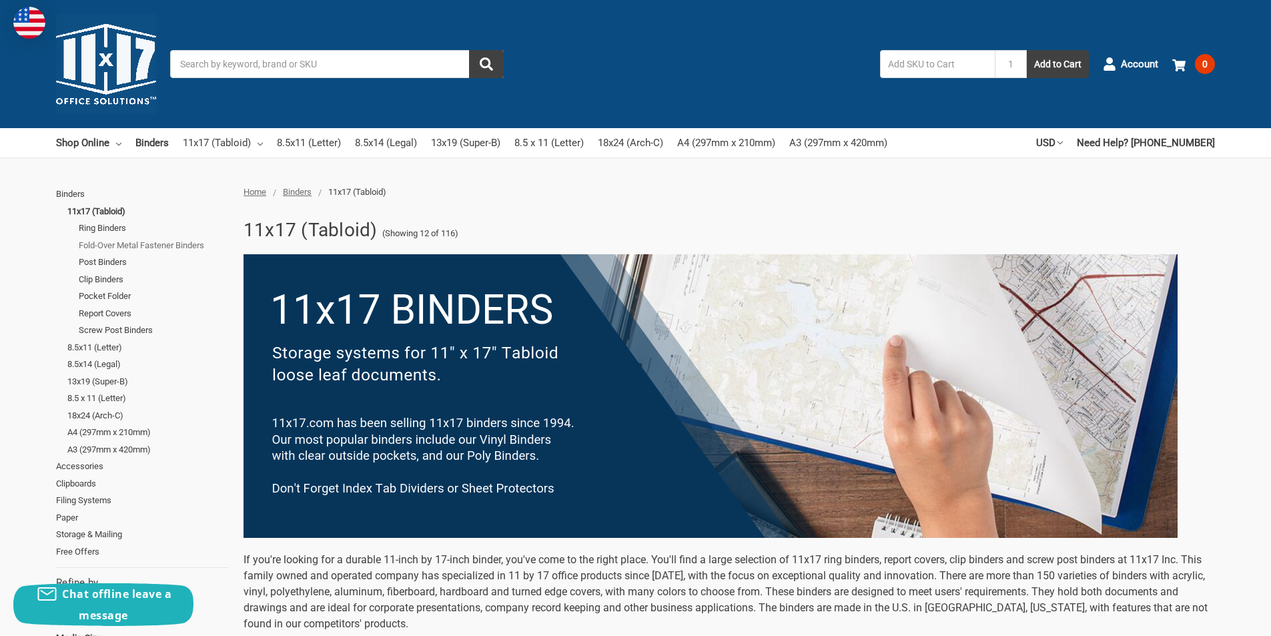
click at [184, 243] on link "Fold-Over Metal Fastener Binders" at bounding box center [154, 245] width 150 height 17
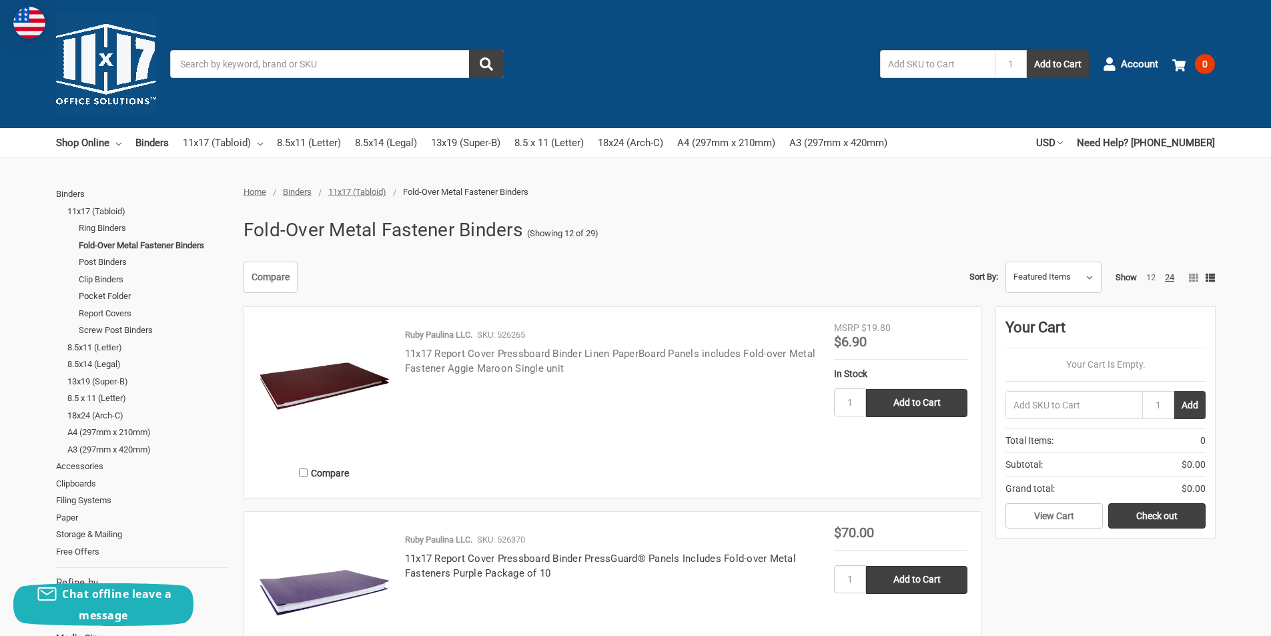
click at [587, 353] on link "11x17 Report Cover Pressboard Binder Linen PaperBoard Panels includes Fold-over…" at bounding box center [610, 361] width 410 height 27
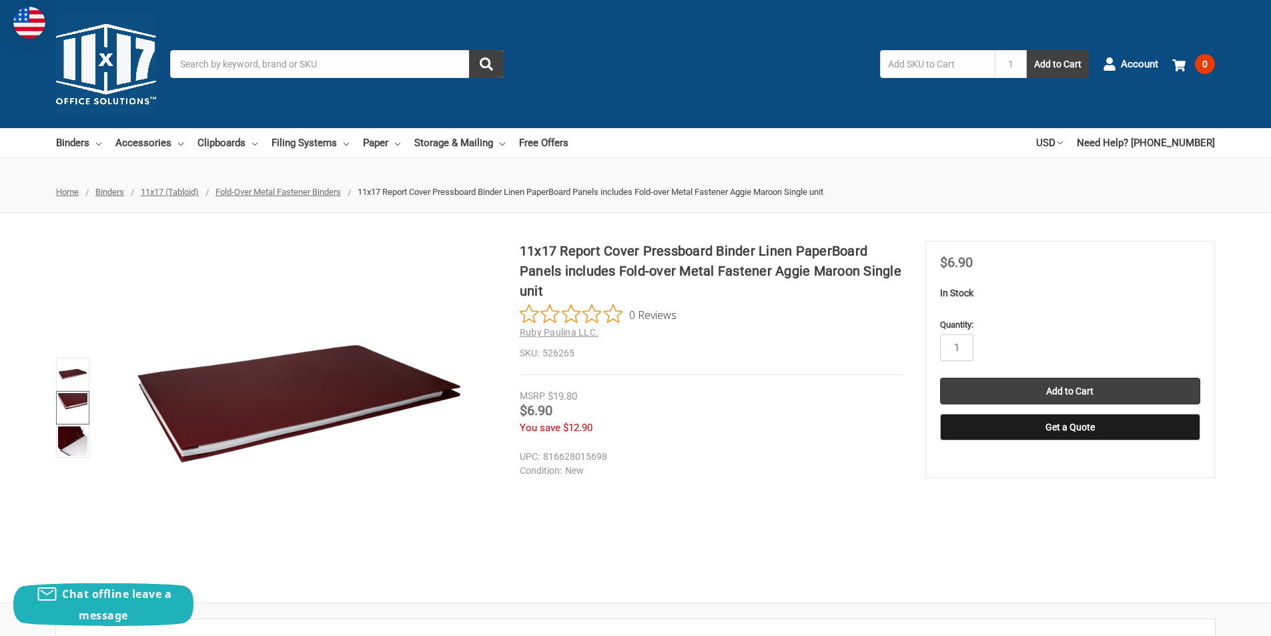
click at [69, 410] on img at bounding box center [72, 407] width 29 height 29
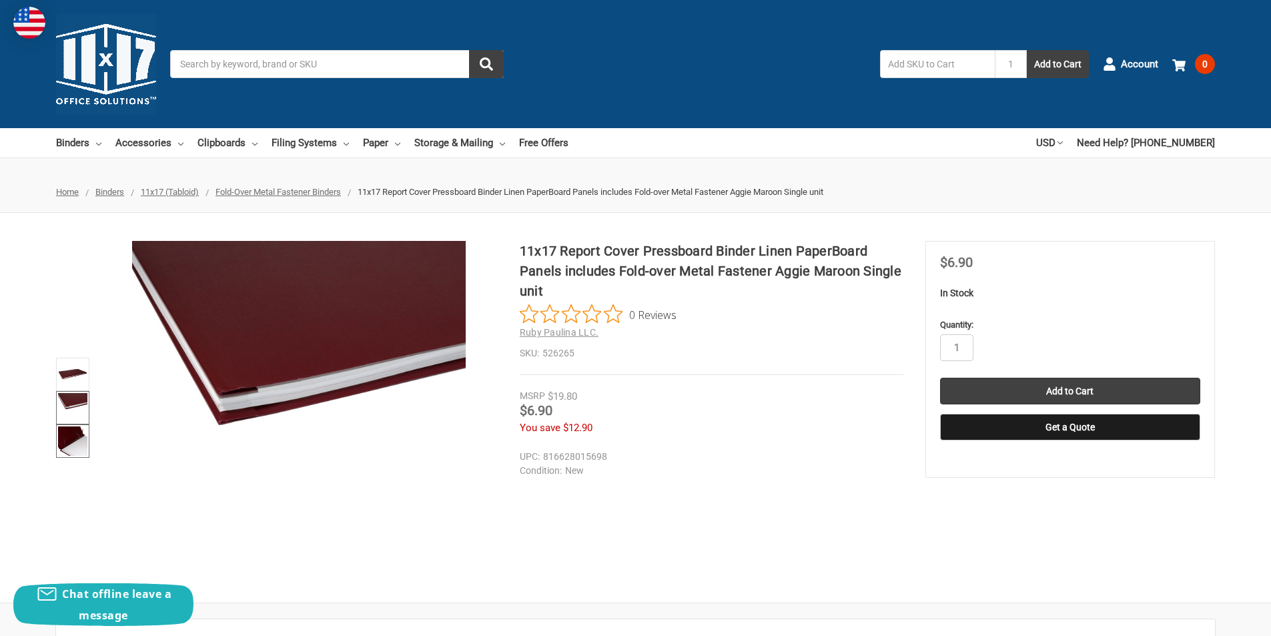
click at [70, 446] on img at bounding box center [72, 440] width 29 height 29
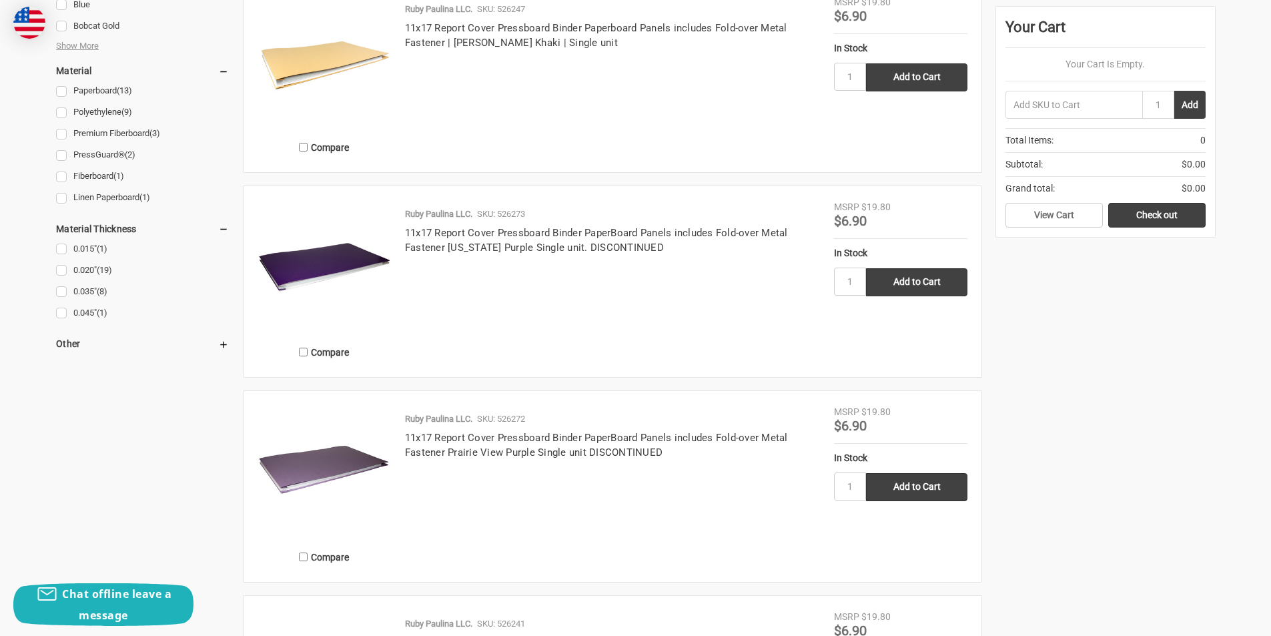
scroll to position [934, 0]
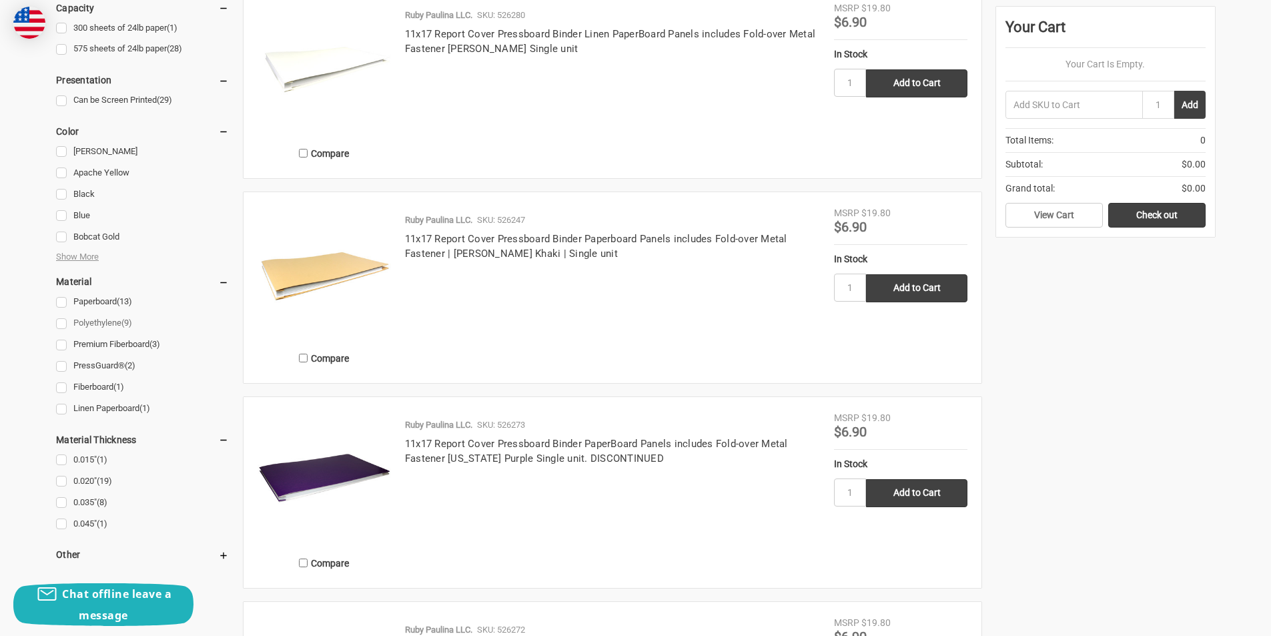
click at [61, 326] on link "Polyethylene (9)" at bounding box center [142, 323] width 173 height 18
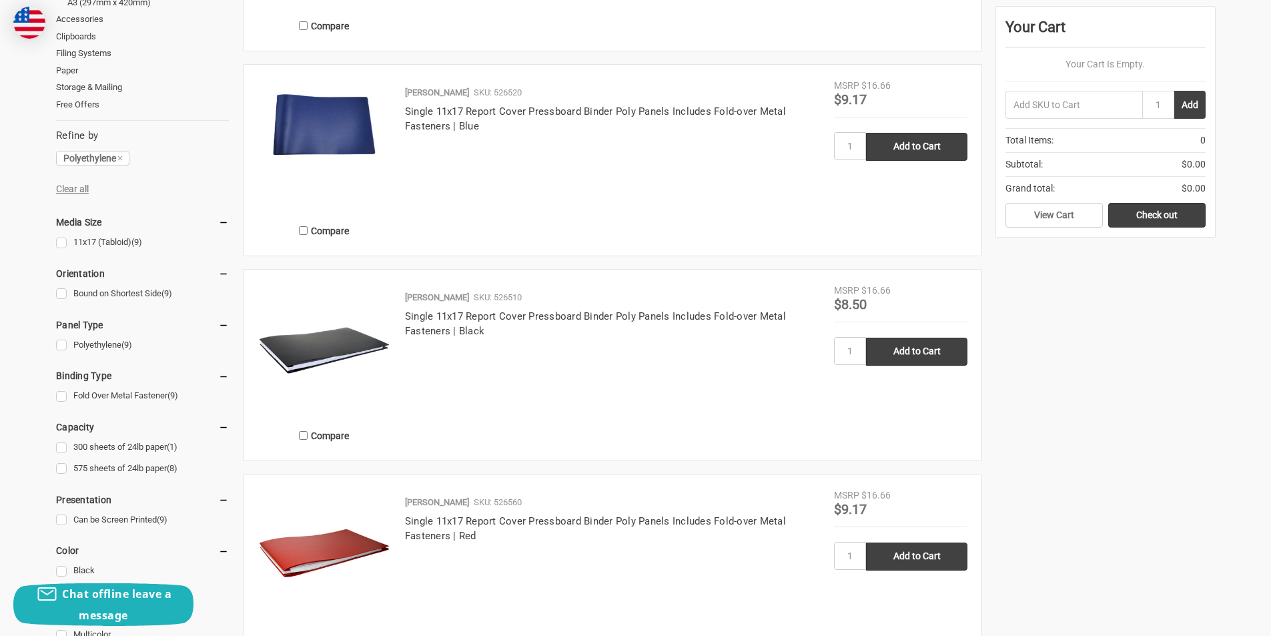
scroll to position [467, 0]
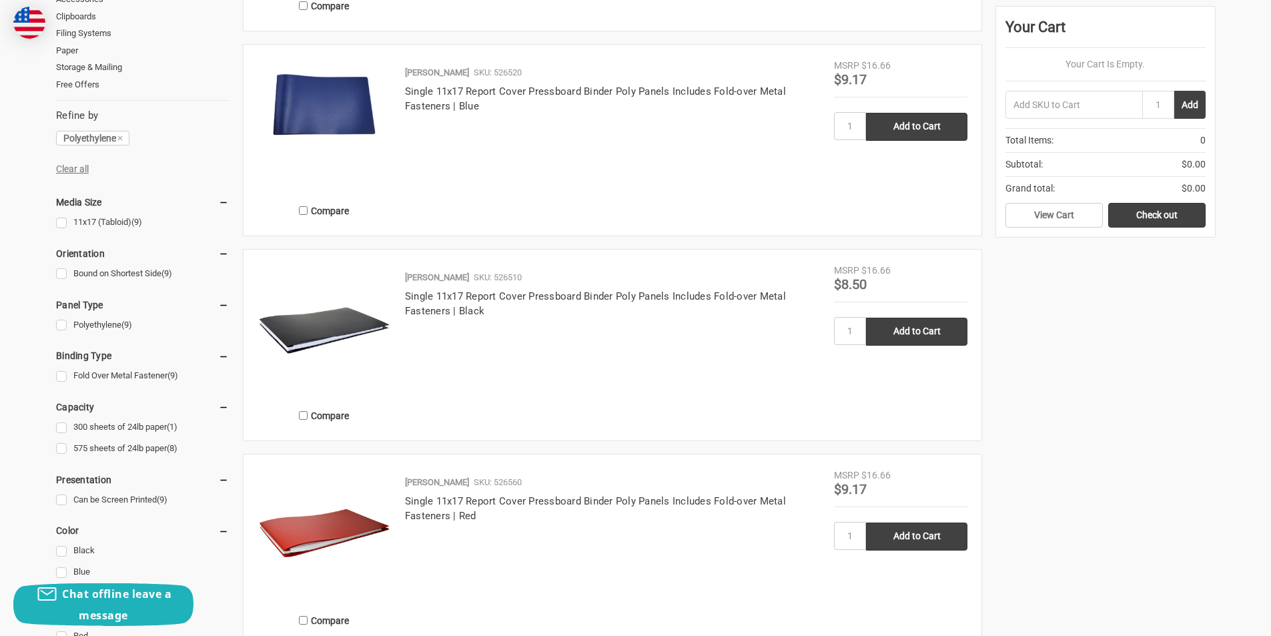
click at [368, 520] on img at bounding box center [324, 534] width 133 height 133
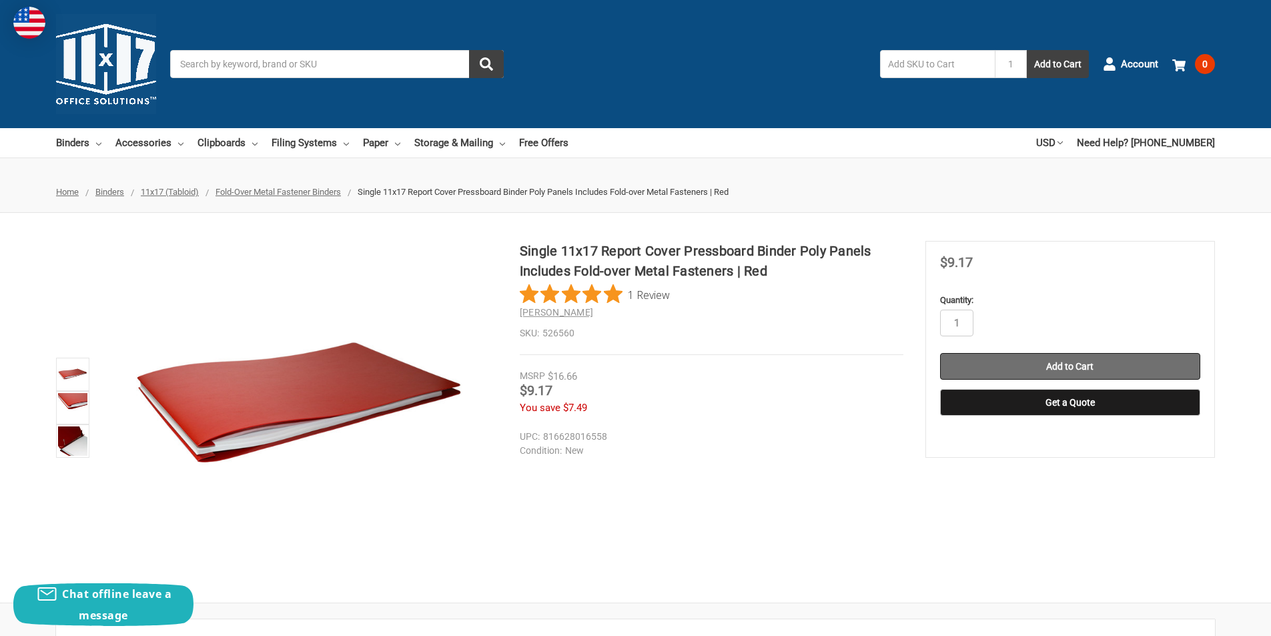
click at [1073, 366] on input "Add to Cart" at bounding box center [1070, 366] width 260 height 27
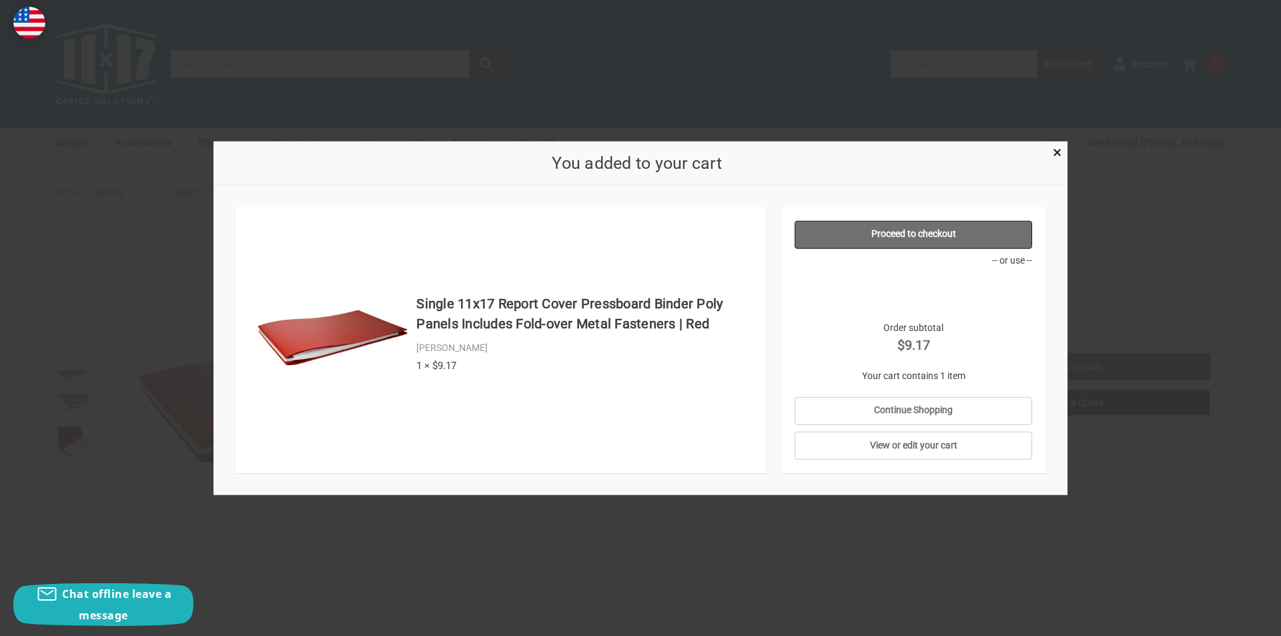
click at [928, 240] on link "Proceed to checkout" at bounding box center [914, 234] width 238 height 28
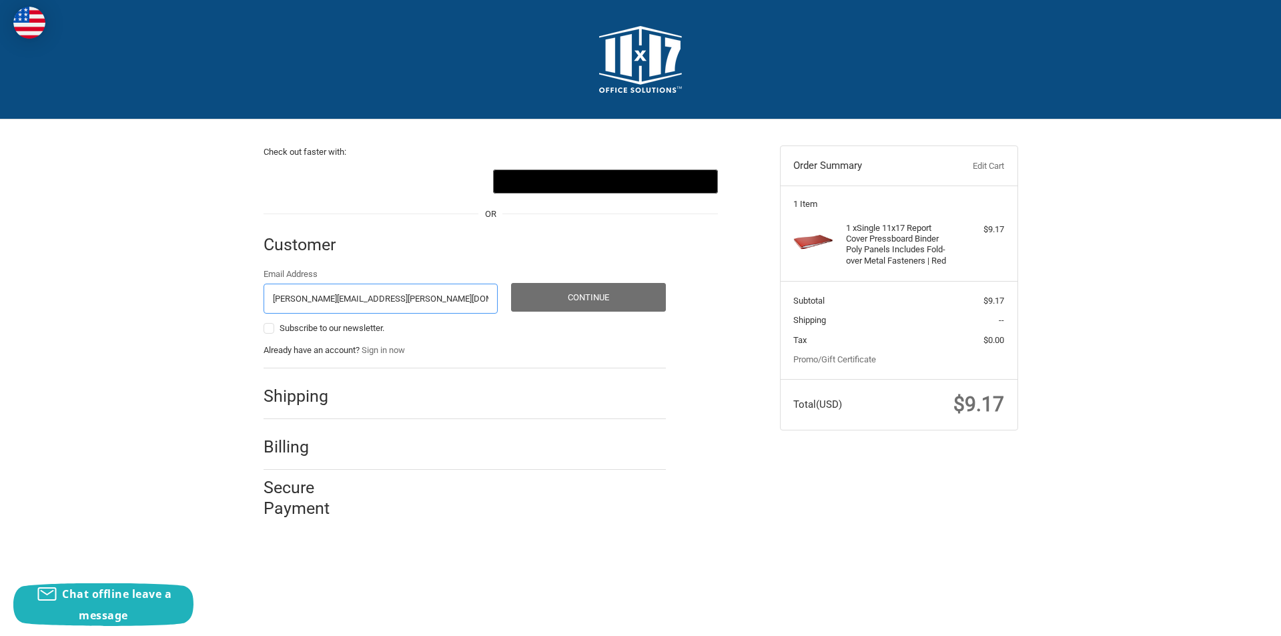
type input "[PERSON_NAME][EMAIL_ADDRESS][PERSON_NAME][DOMAIN_NAME]"
click at [599, 300] on button "Continue" at bounding box center [588, 297] width 155 height 29
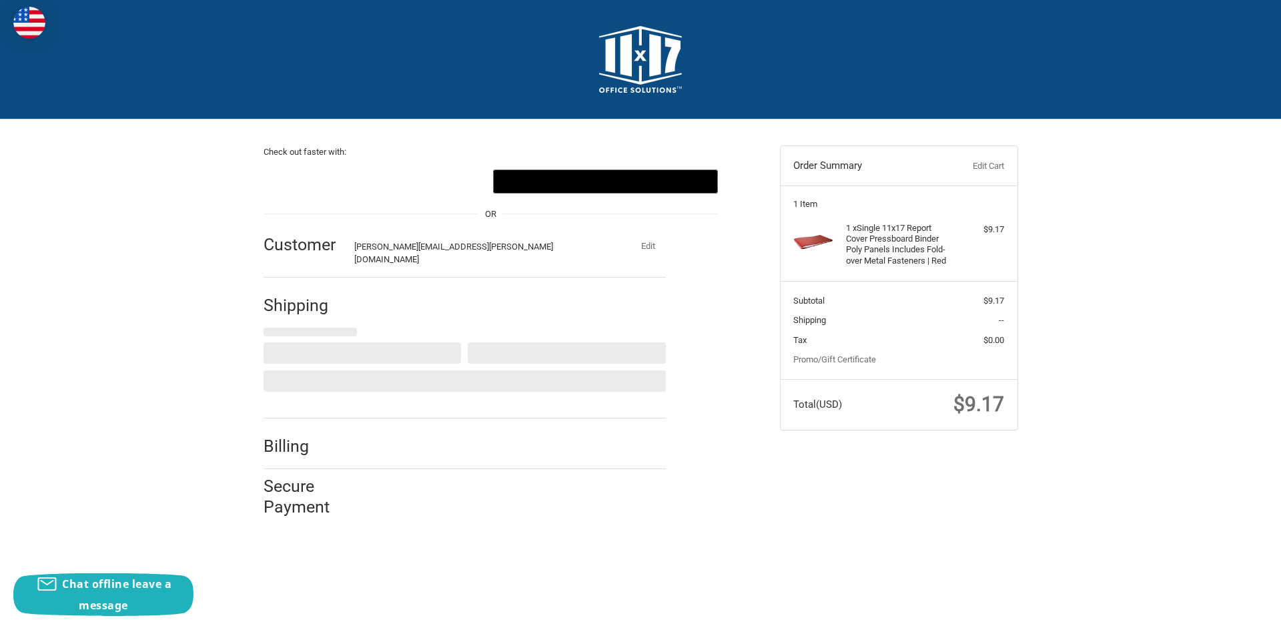
select select "US"
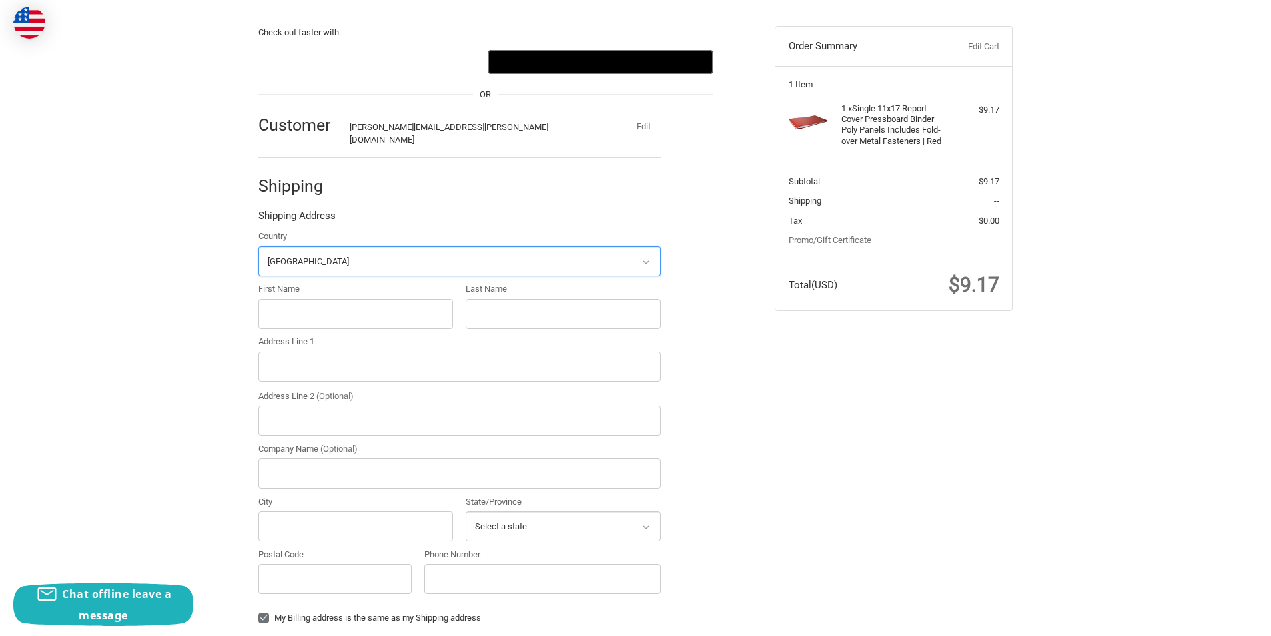
scroll to position [141, 0]
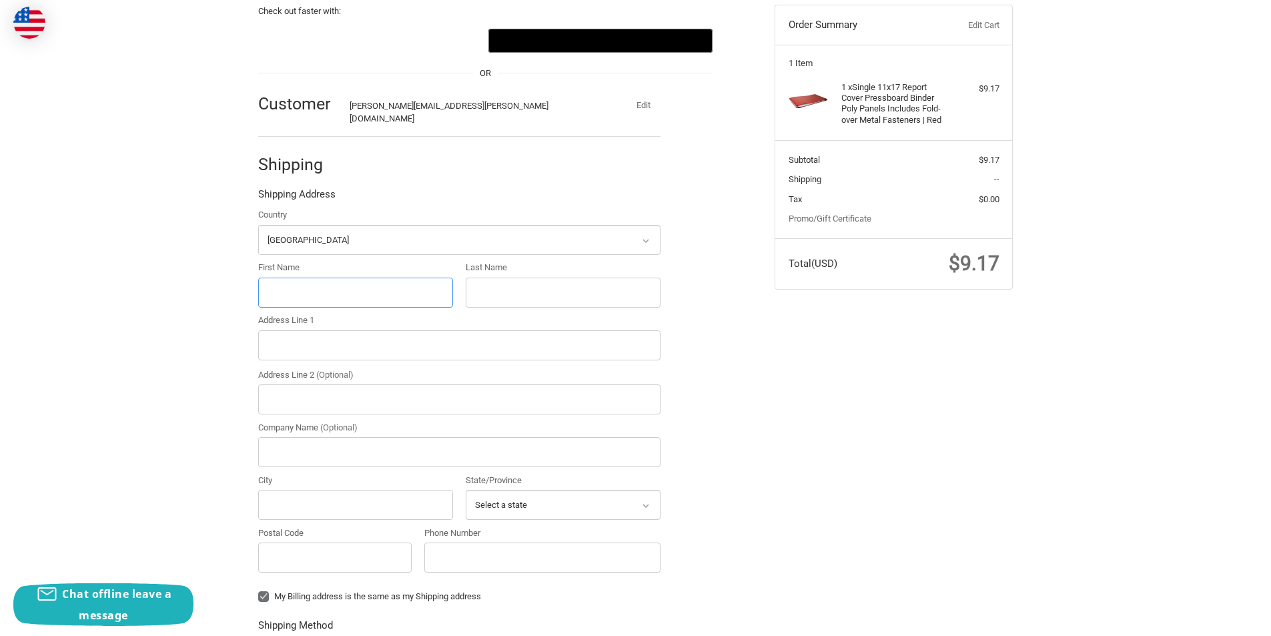
click at [324, 283] on input "First Name" at bounding box center [355, 293] width 195 height 30
type input "lee"
click at [506, 278] on input "Last Name" at bounding box center [563, 293] width 195 height 30
type input "blume"
click at [369, 335] on input "Address Line 1" at bounding box center [459, 345] width 402 height 30
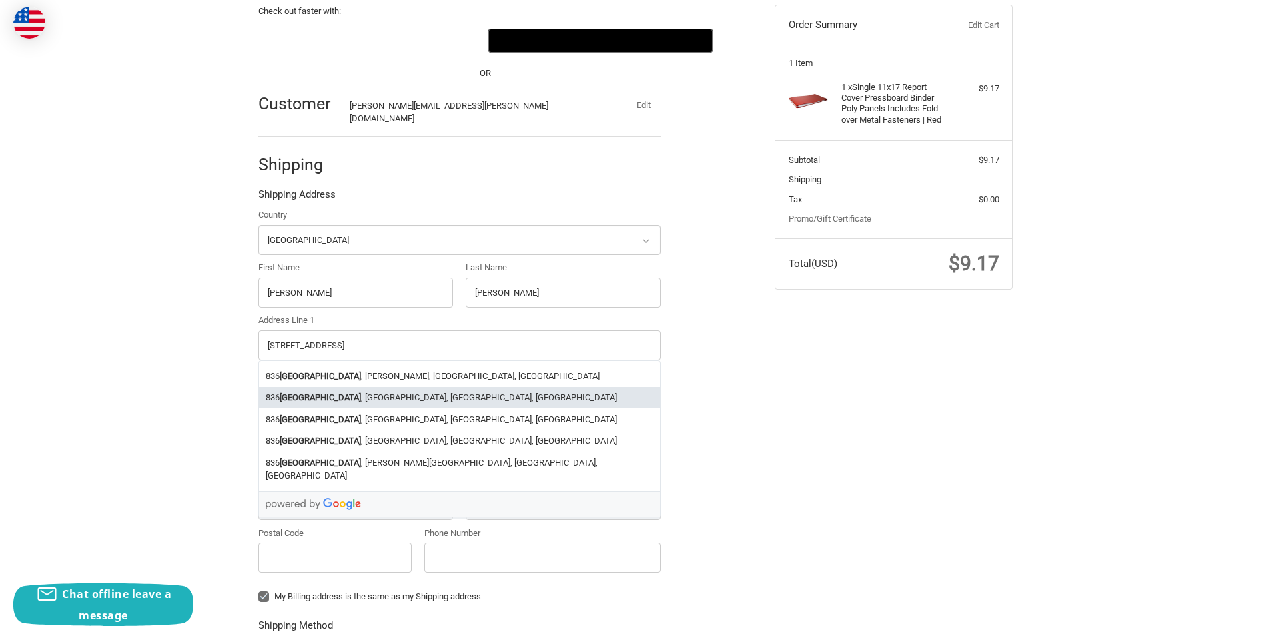
click at [862, 437] on div "Check out faster with: OR Customer lee.blume@noaa.gov Edit Shipping Shipping Ad…" at bounding box center [636, 470] width 801 height 982
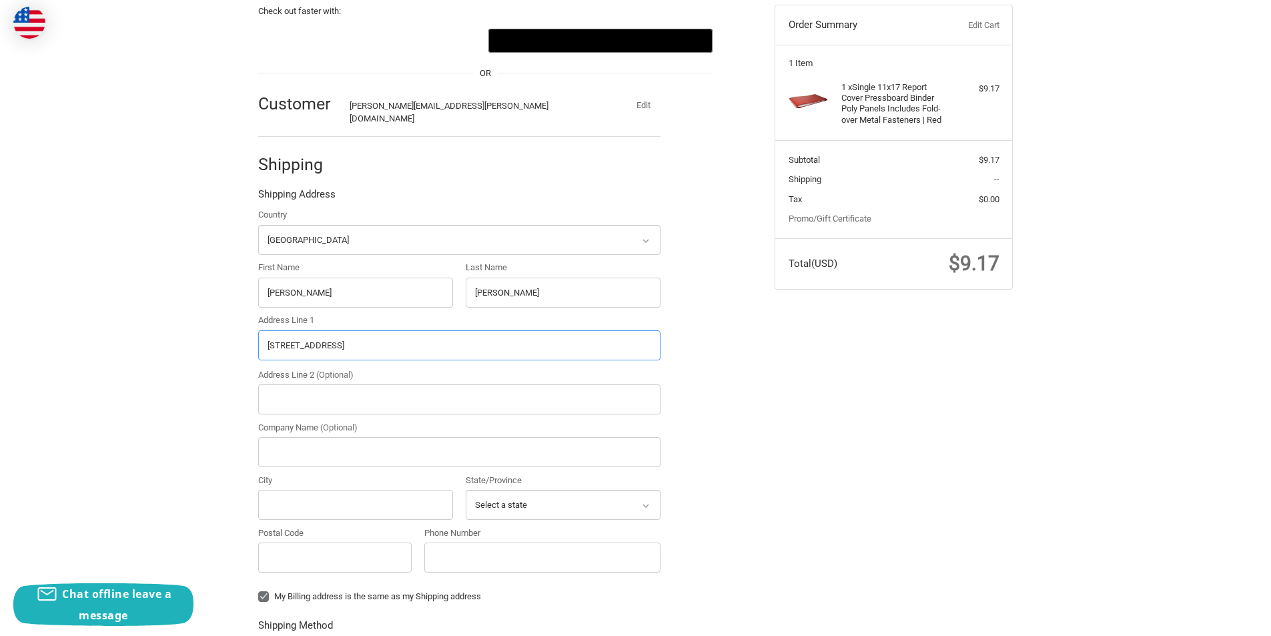
click at [288, 333] on input "836 n harbor road" at bounding box center [459, 345] width 402 height 30
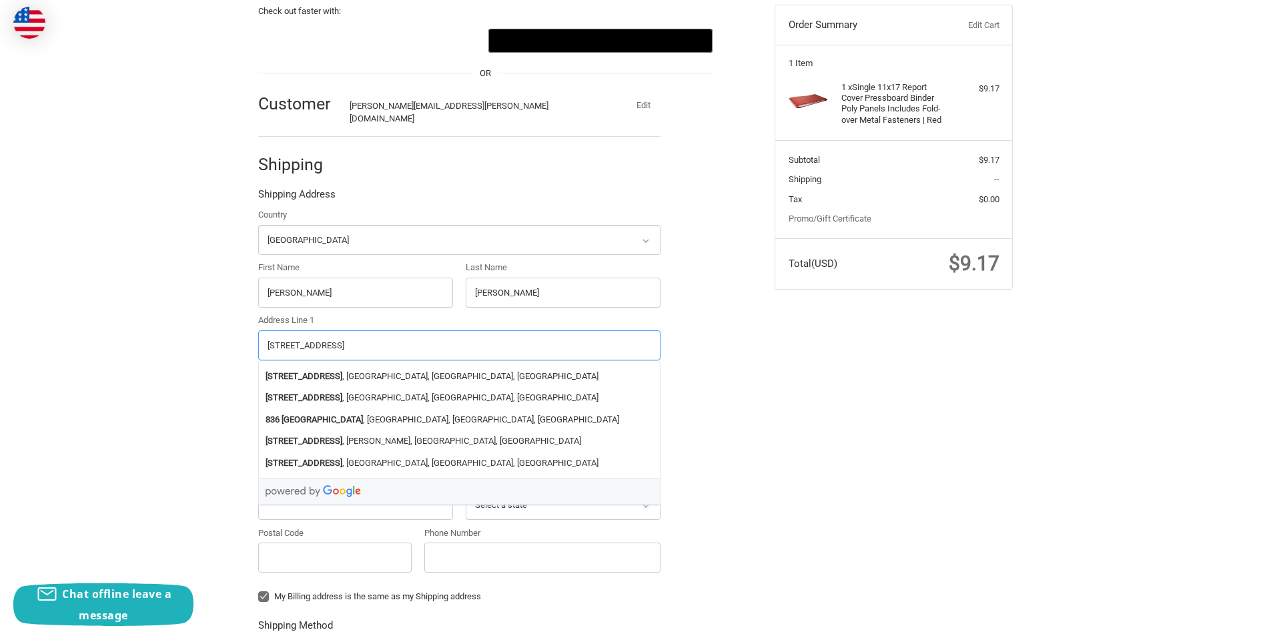
drag, startPoint x: 347, startPoint y: 336, endPoint x: 286, endPoint y: 336, distance: 61.4
click at [286, 336] on input "836 harbor roadN" at bounding box center [459, 345] width 402 height 30
type input "836 N Harbor Road"
click at [774, 434] on div "Check out faster with: OR Customer lee.blume@noaa.gov Edit Shipping Shipping Ad…" at bounding box center [636, 470] width 801 height 982
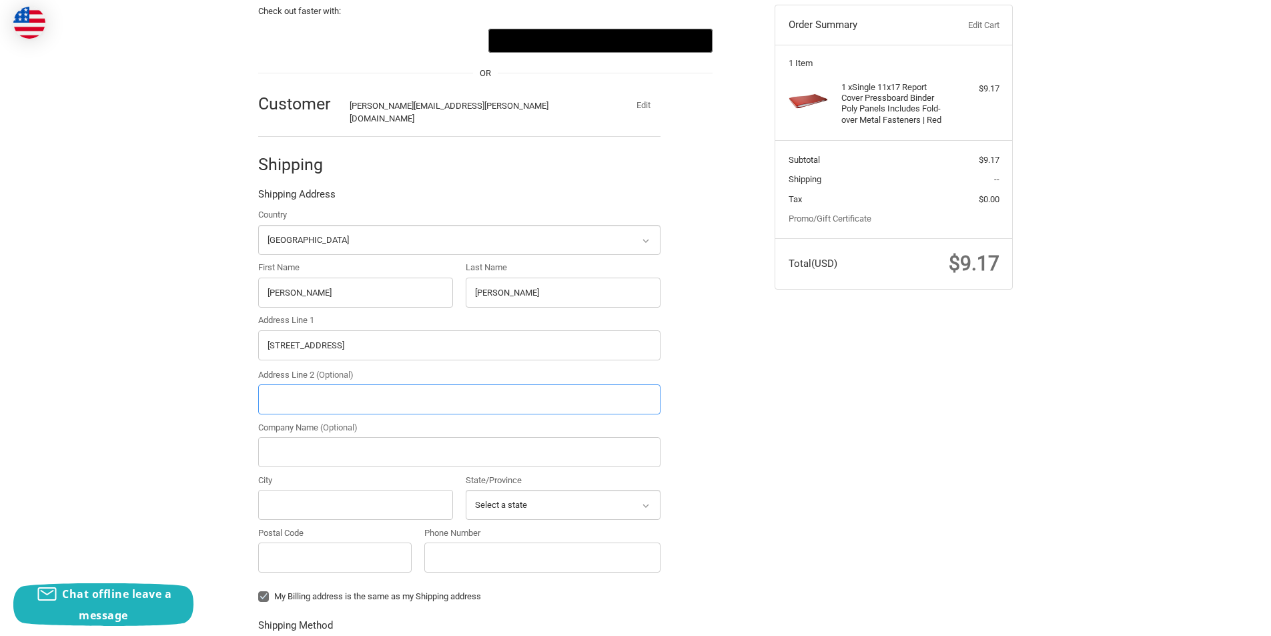
click at [337, 384] on input "Address Line 2 (Optional)" at bounding box center [459, 399] width 402 height 30
type input "Attn: Ronald H Brown CME"
click at [340, 450] on input "Company Name (Optional)" at bounding box center [459, 452] width 402 height 30
type input "Wicker Center - NOAA"
click at [322, 493] on input "City" at bounding box center [355, 505] width 195 height 30
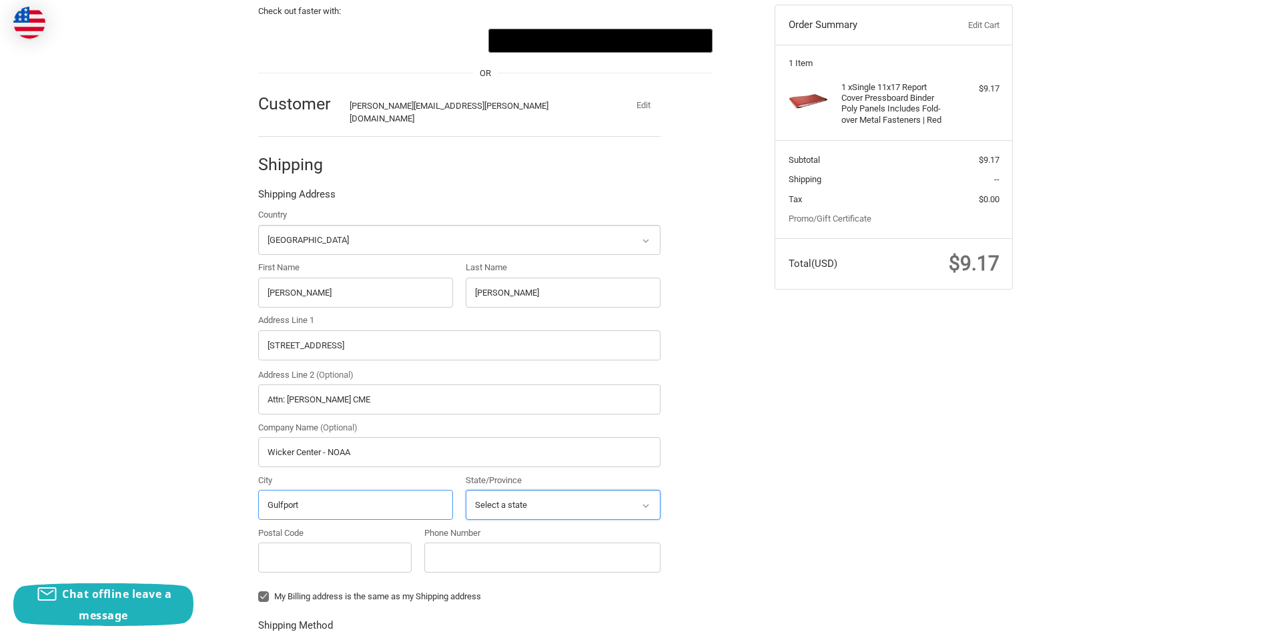
type input "Gulfport"
click at [567, 490] on select "Select a state Alabama Alaska American Samoa Arizona Arkansas Armed Forces Amer…" at bounding box center [563, 505] width 195 height 30
select select "MS"
click at [466, 490] on select "Select a state Alabama Alaska American Samoa Arizona Arkansas Armed Forces Amer…" at bounding box center [563, 505] width 195 height 30
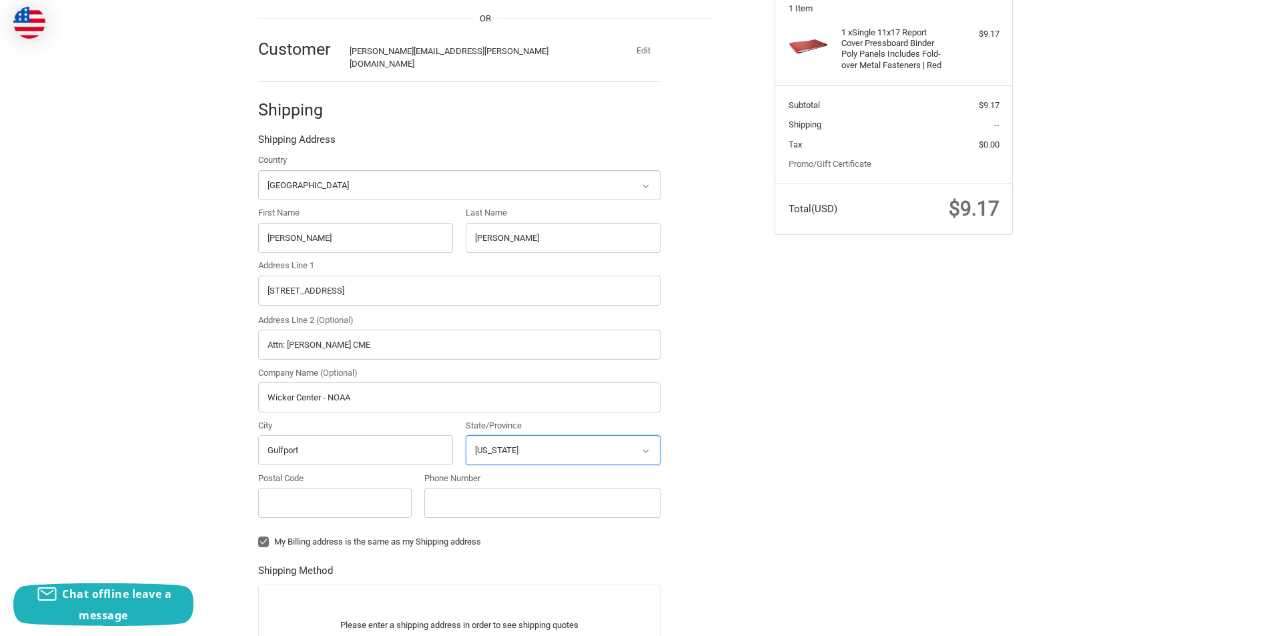
scroll to position [274, 0]
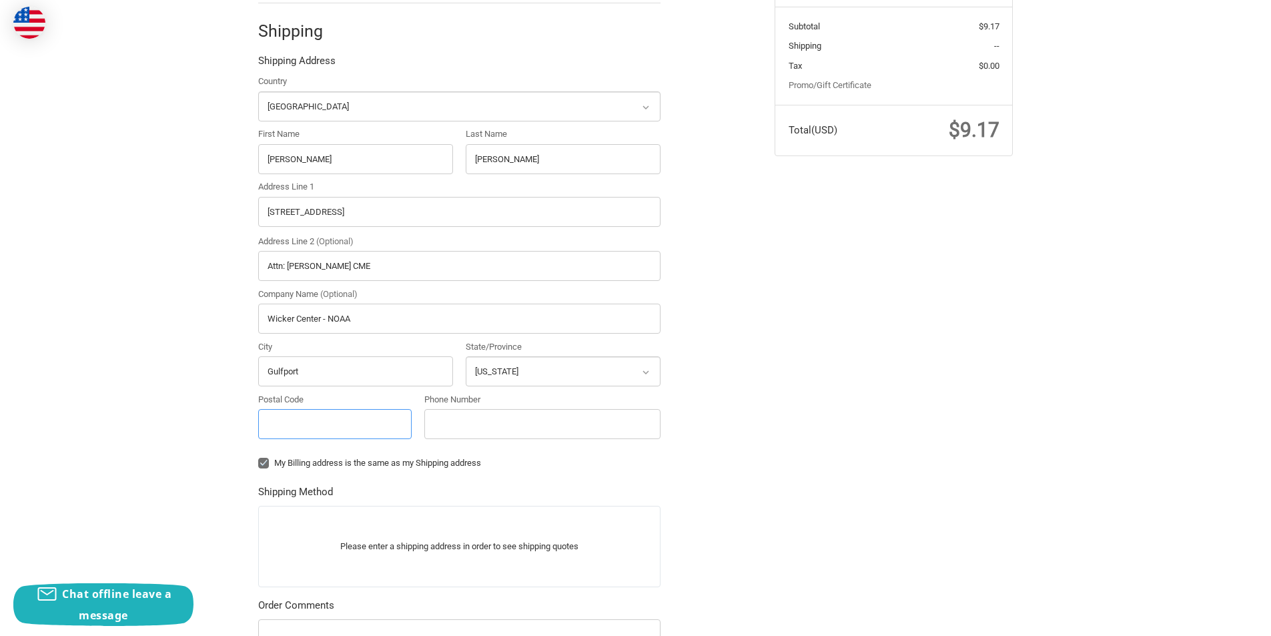
click at [336, 424] on input "Postal Code" at bounding box center [334, 424] width 153 height 30
type input "39501"
click at [496, 428] on input "Phone Number" at bounding box center [542, 424] width 236 height 30
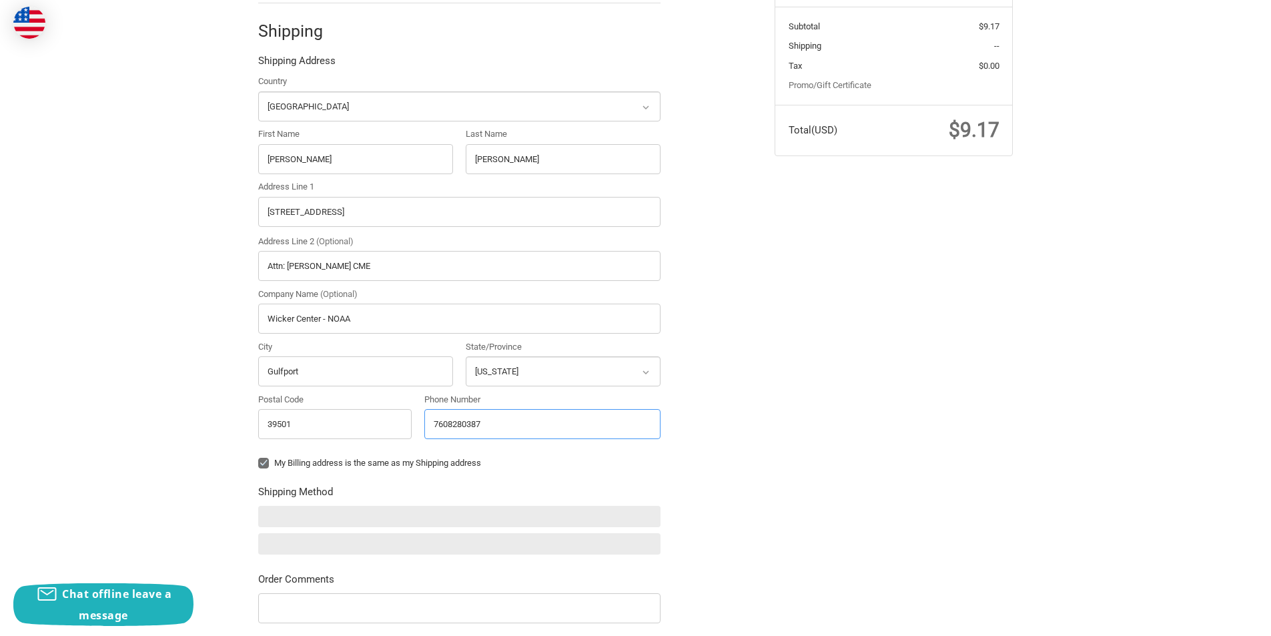
type input "7608280387"
click at [778, 477] on div "Check out faster with: OR Customer lee.blume@noaa.gov Edit Shipping Shipping Ad…" at bounding box center [636, 323] width 801 height 956
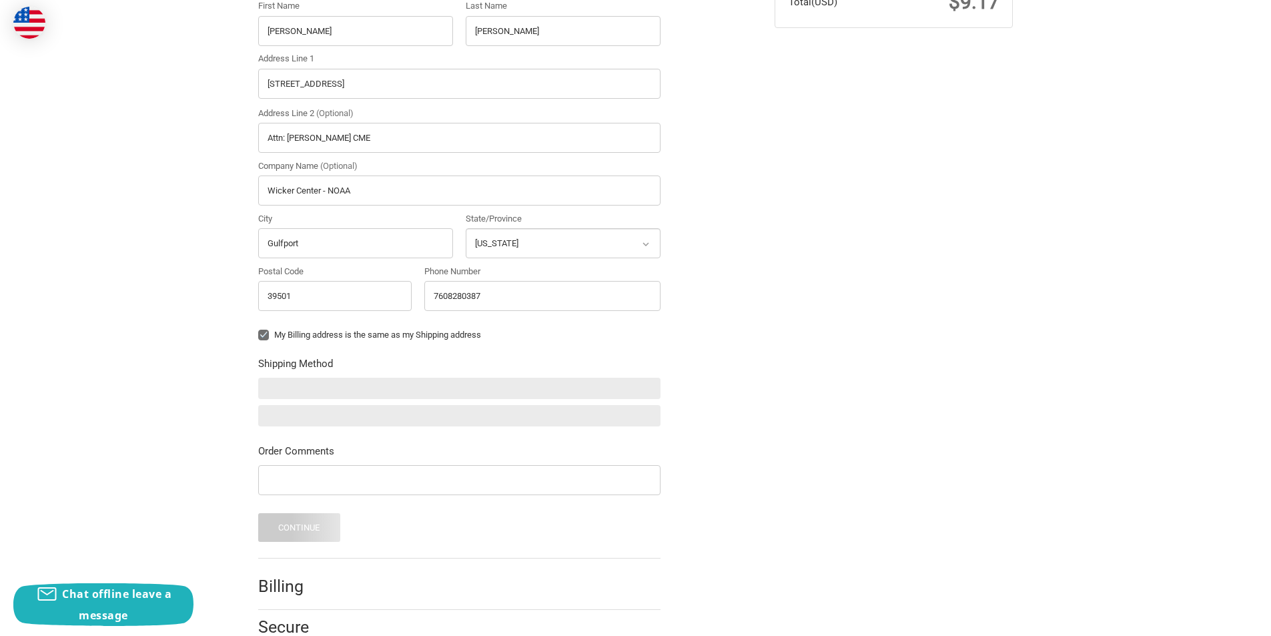
scroll to position [408, 0]
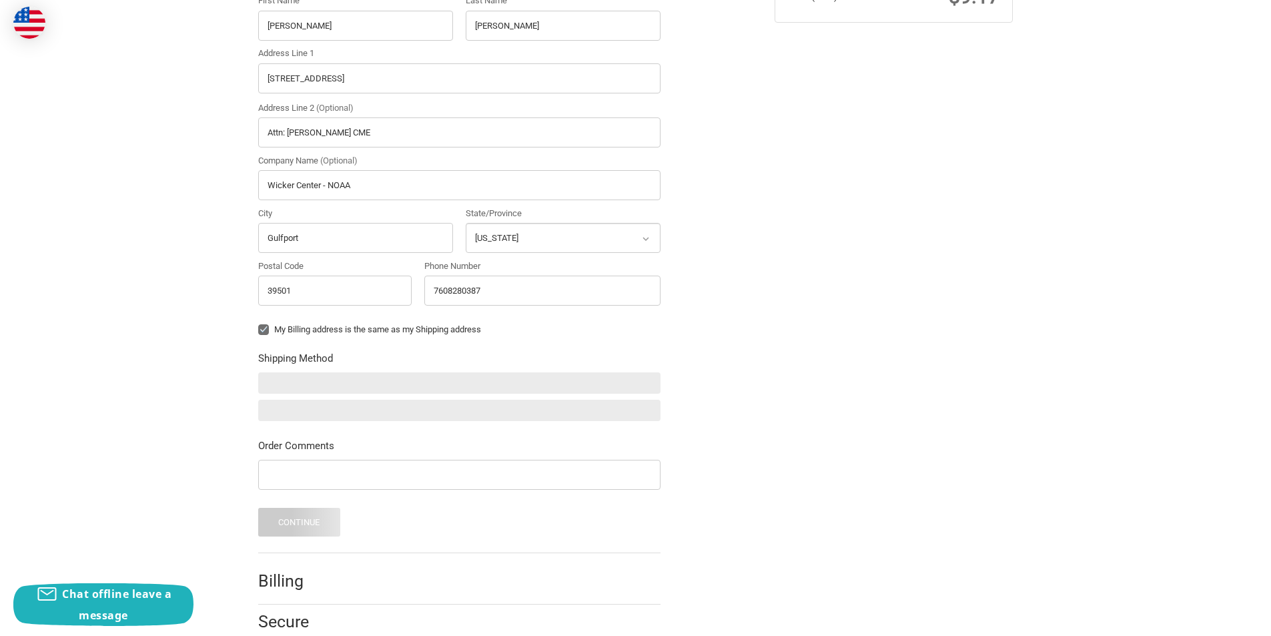
click at [265, 324] on label "My Billing address is the same as my Shipping address" at bounding box center [459, 329] width 402 height 11
click at [259, 323] on input "My Billing address is the same as my Shipping address" at bounding box center [258, 323] width 1 height 1
checkbox input "false"
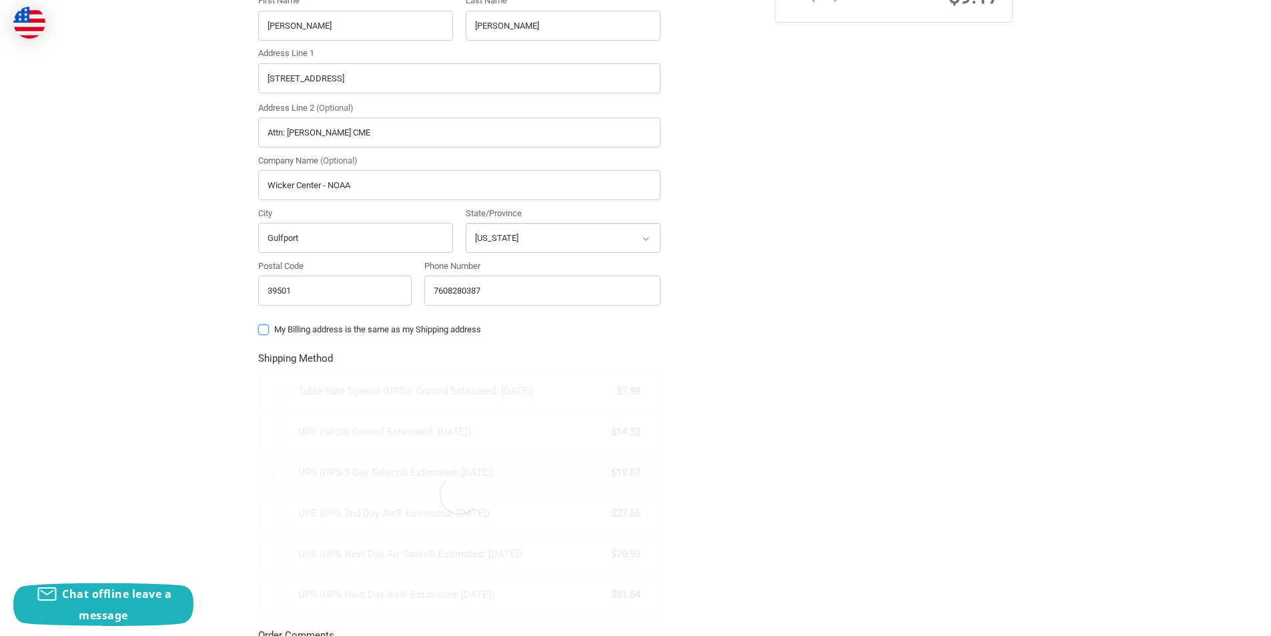
radio input "true"
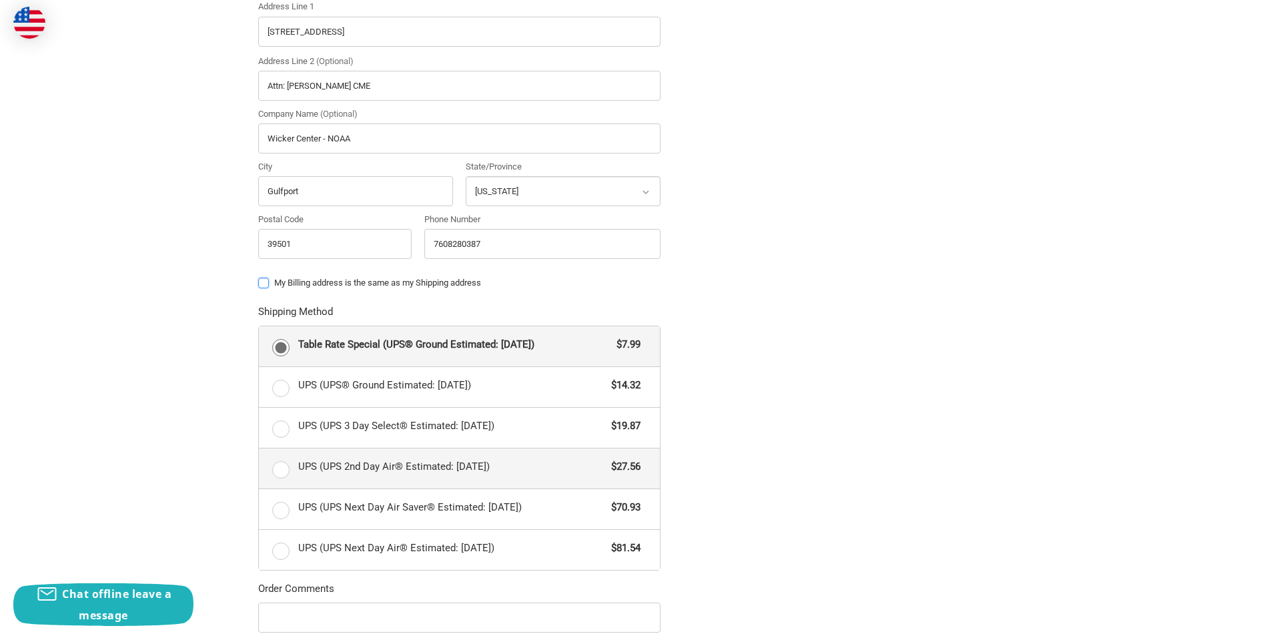
scroll to position [475, 0]
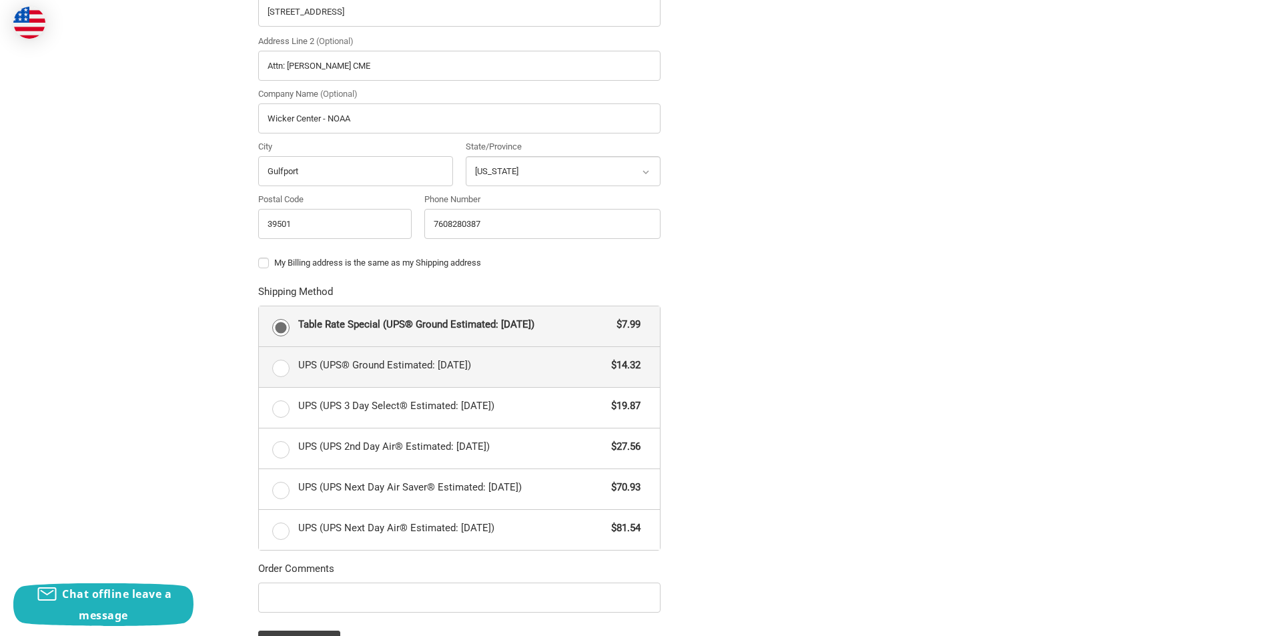
click at [274, 361] on label "UPS (UPS® Ground Estimated: Wed, Oct 1) $14.32" at bounding box center [459, 367] width 401 height 40
click at [260, 348] on input "UPS (UPS® Ground Estimated: Wed, Oct 1) $14.32" at bounding box center [259, 347] width 1 height 1
radio input "true"
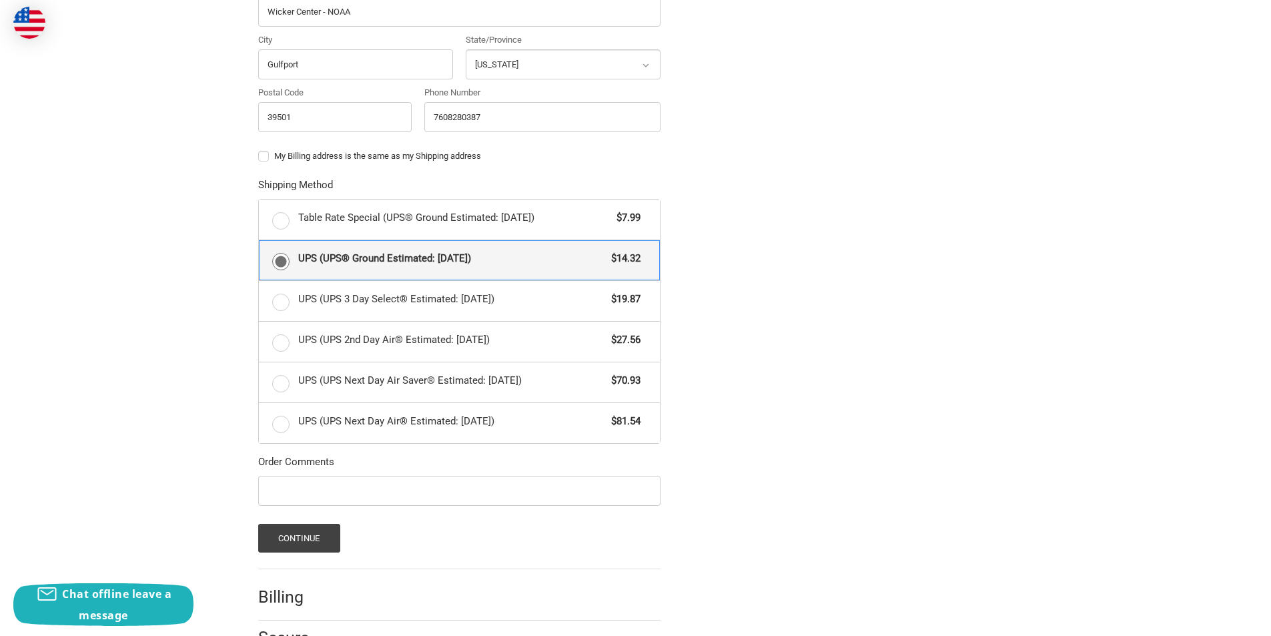
scroll to position [633, 0]
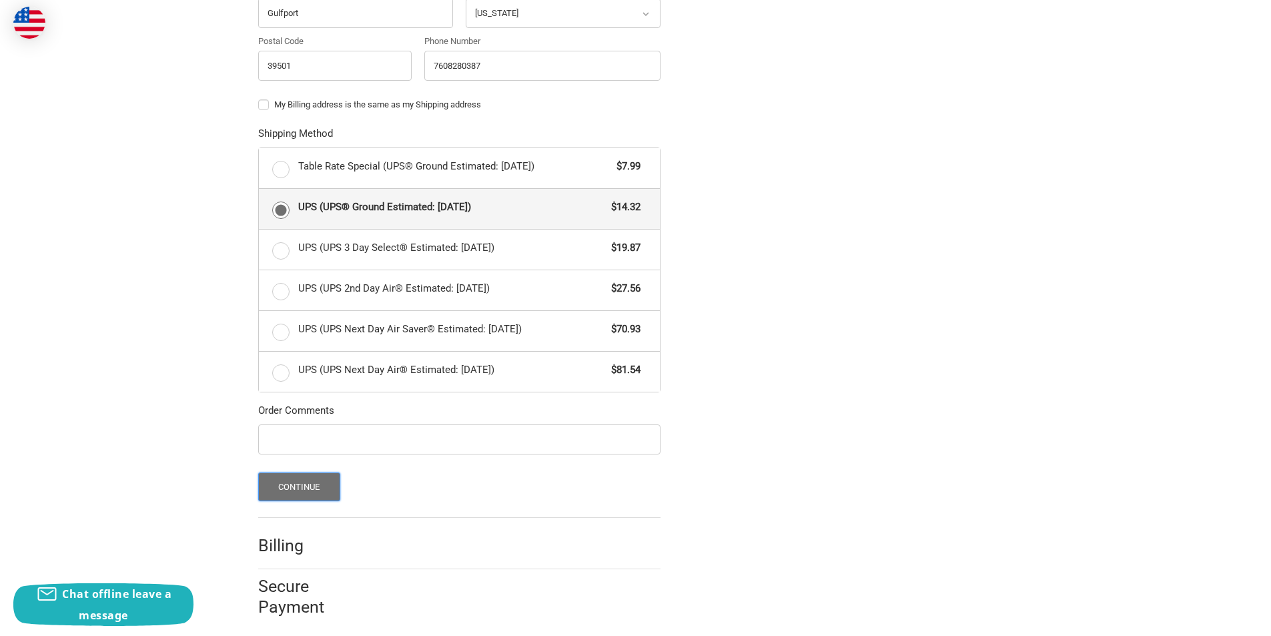
click at [306, 478] on button "Continue" at bounding box center [299, 487] width 82 height 29
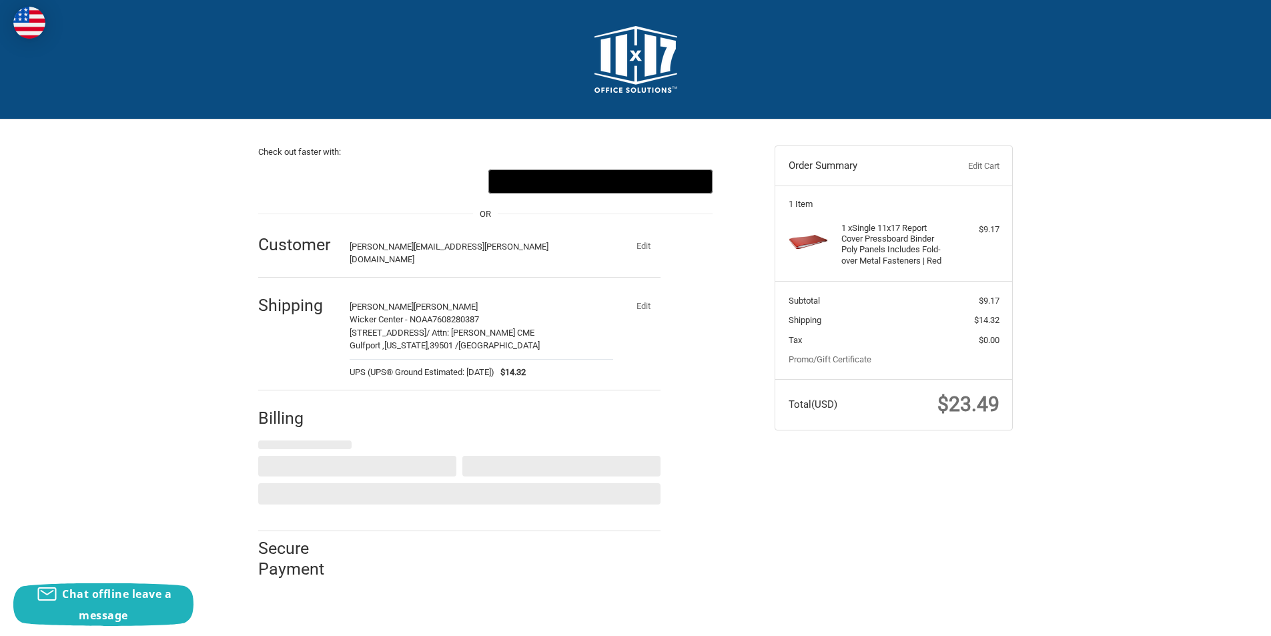
scroll to position [0, 0]
select select "US"
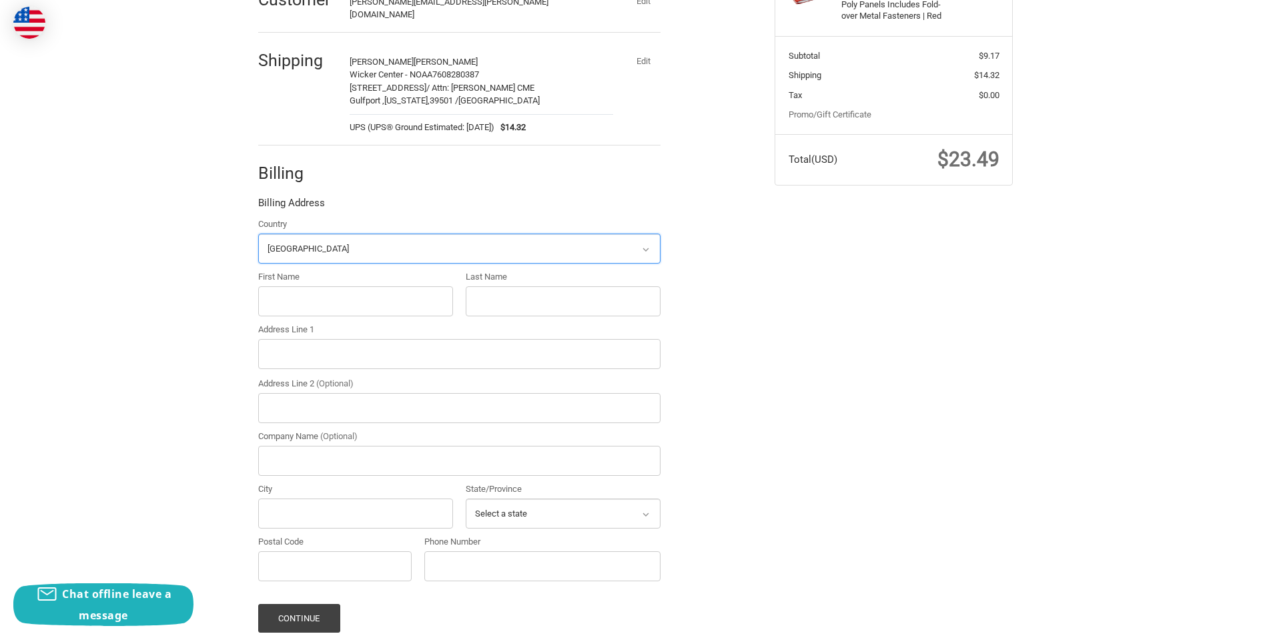
scroll to position [254, 0]
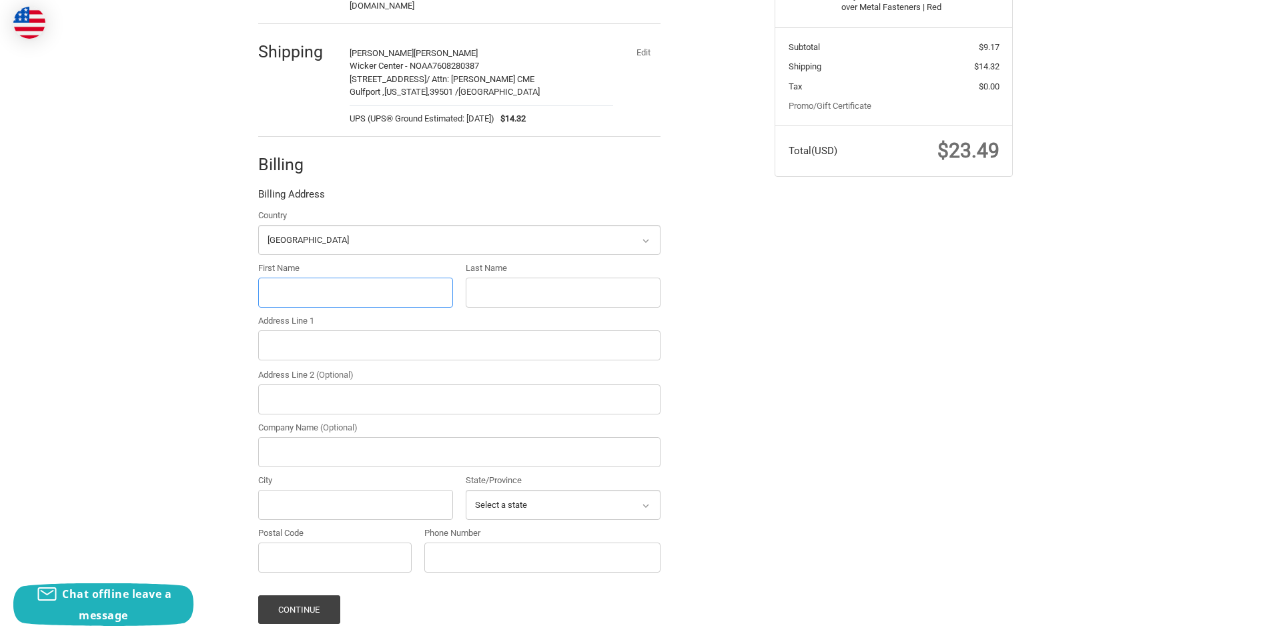
click at [346, 290] on input "First Name" at bounding box center [355, 293] width 195 height 30
type input "lee"
click at [558, 278] on input "Last Name" at bounding box center [563, 293] width 195 height 30
type input "blume"
click at [387, 335] on input "Address Line 1" at bounding box center [459, 345] width 402 height 30
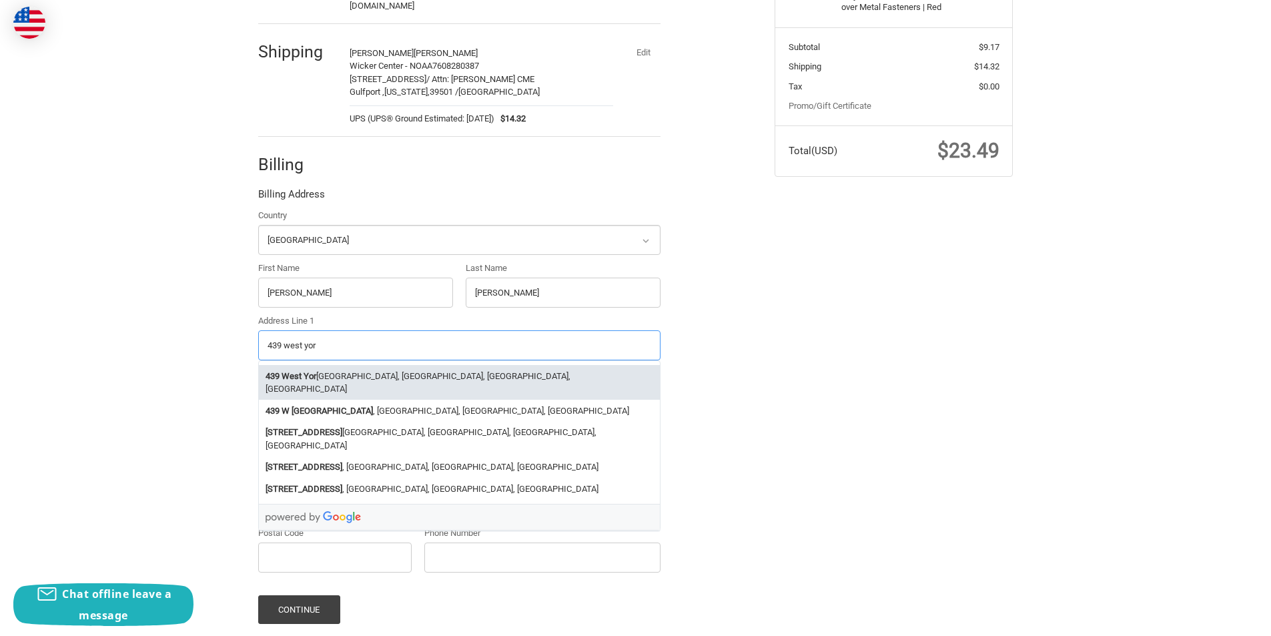
click at [396, 365] on li "439 West Yor k Street, Norfolk, VA, USA" at bounding box center [459, 382] width 401 height 35
type input "439 West York Street"
type input "Norfolk"
select select "VA"
type input "23510"
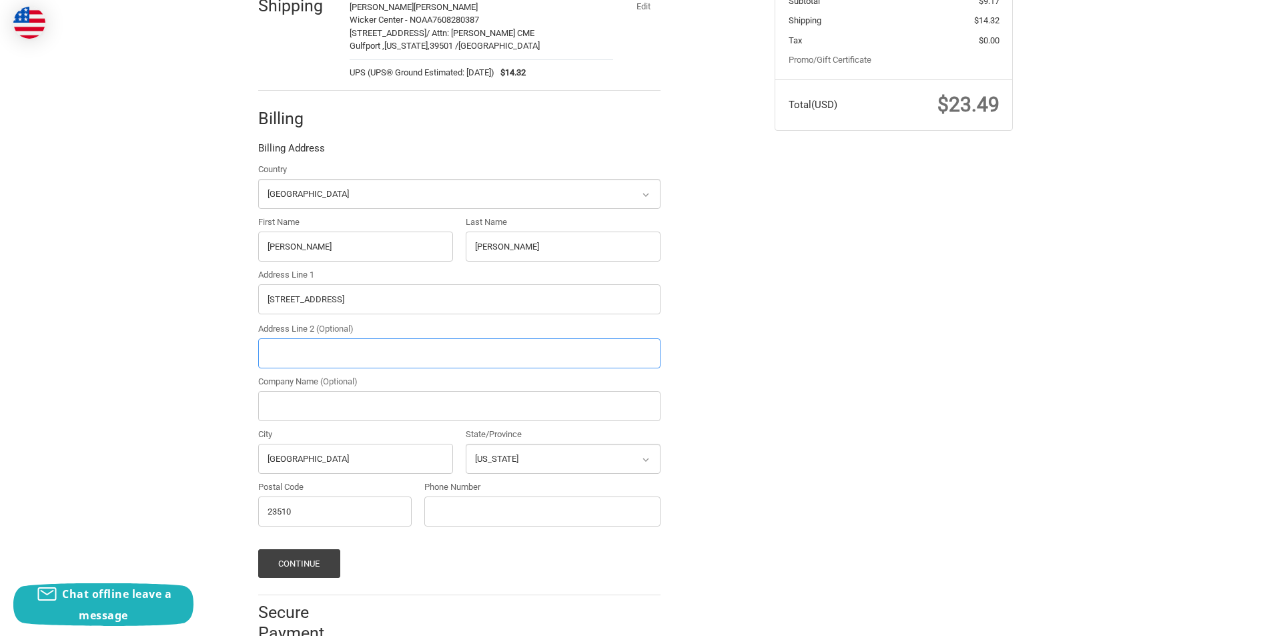
scroll to position [326, 0]
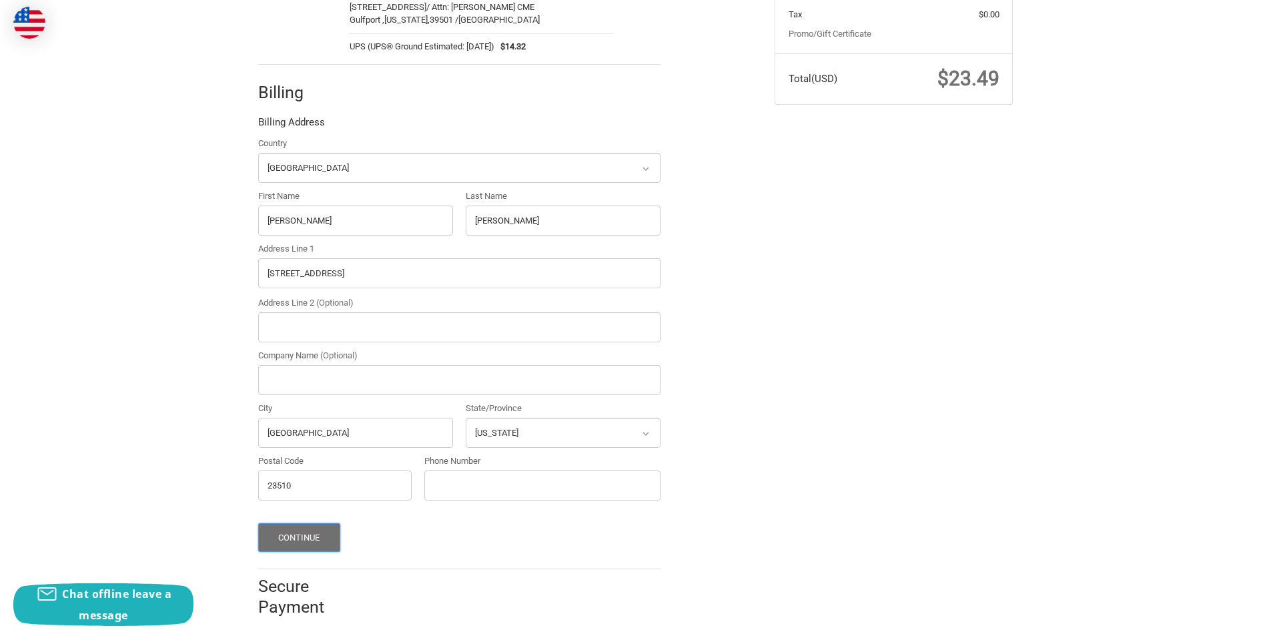
click at [310, 525] on button "Continue" at bounding box center [299, 537] width 82 height 29
type input "7608280387"
click at [278, 528] on button "Continue" at bounding box center [299, 537] width 82 height 29
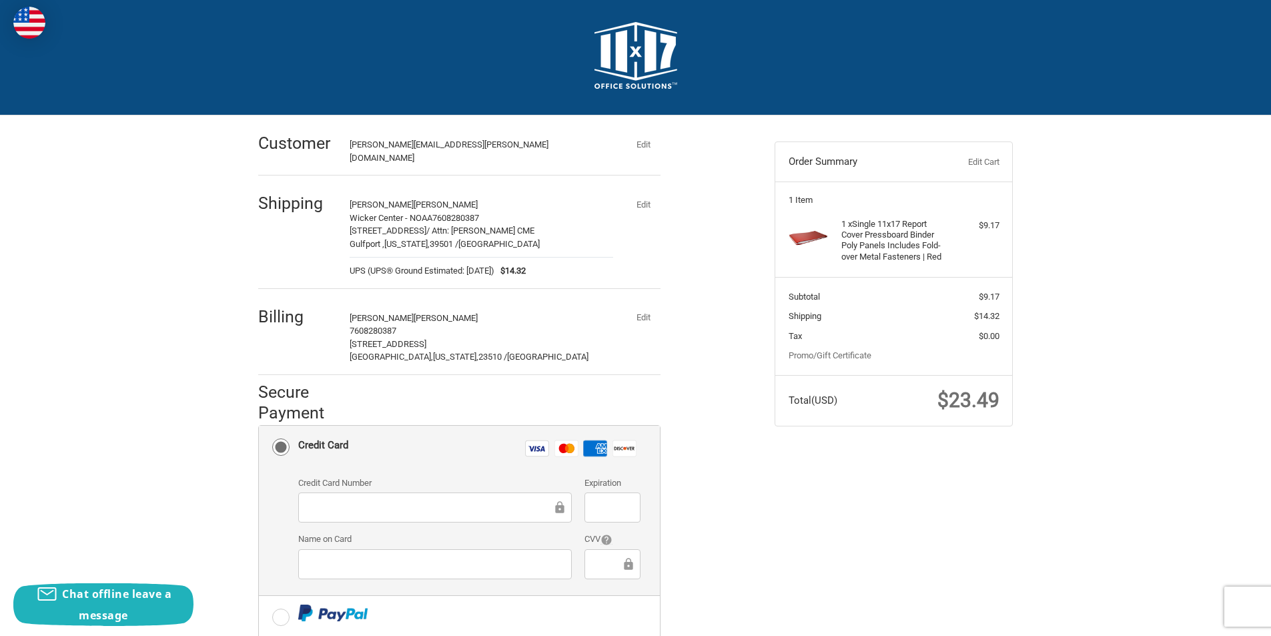
scroll to position [0, 0]
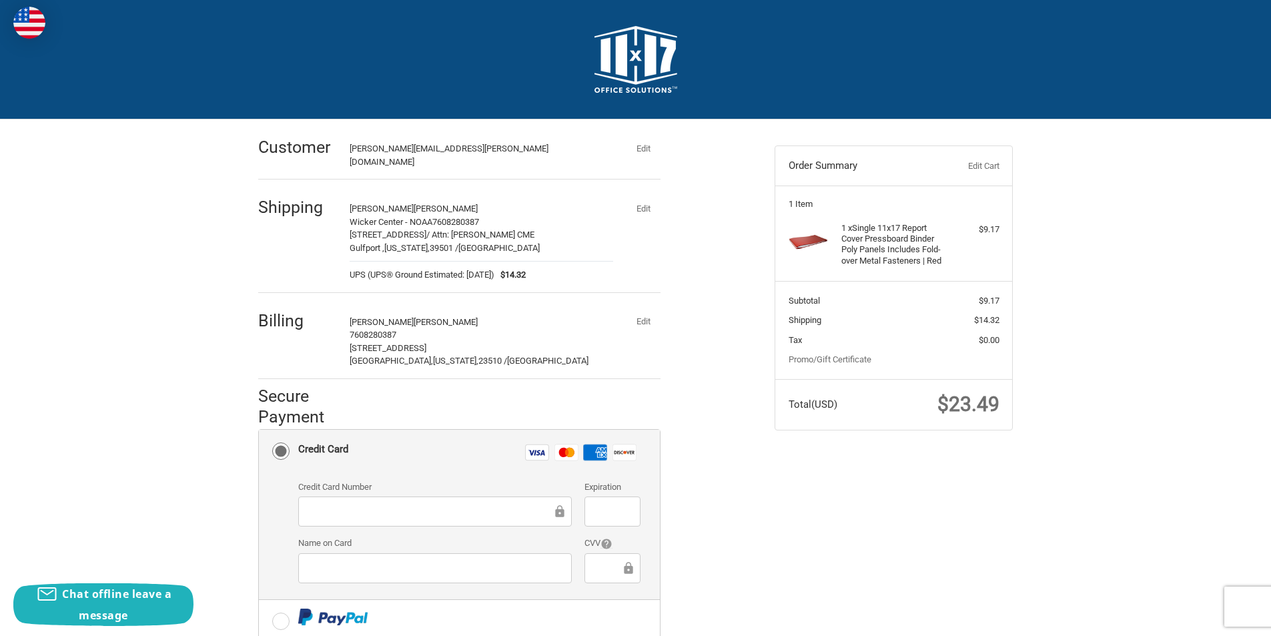
click at [33, 19] on img at bounding box center [29, 23] width 32 height 32
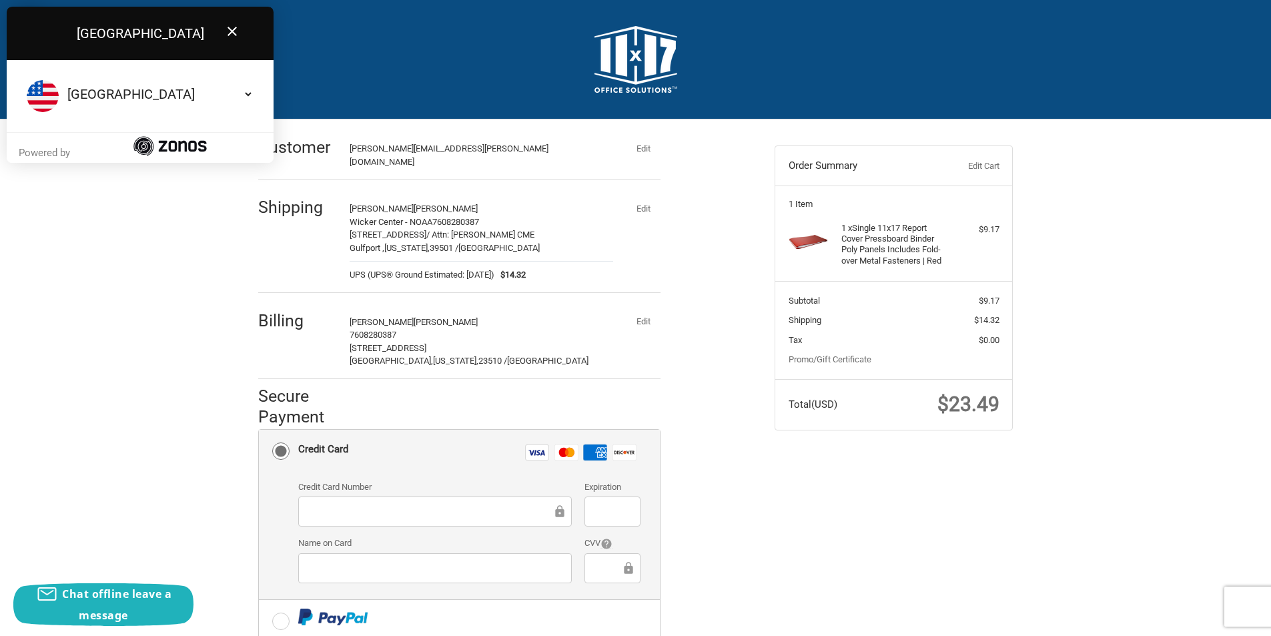
click at [412, 77] on h2 at bounding box center [636, 59] width 749 height 67
click at [641, 85] on img at bounding box center [636, 59] width 83 height 67
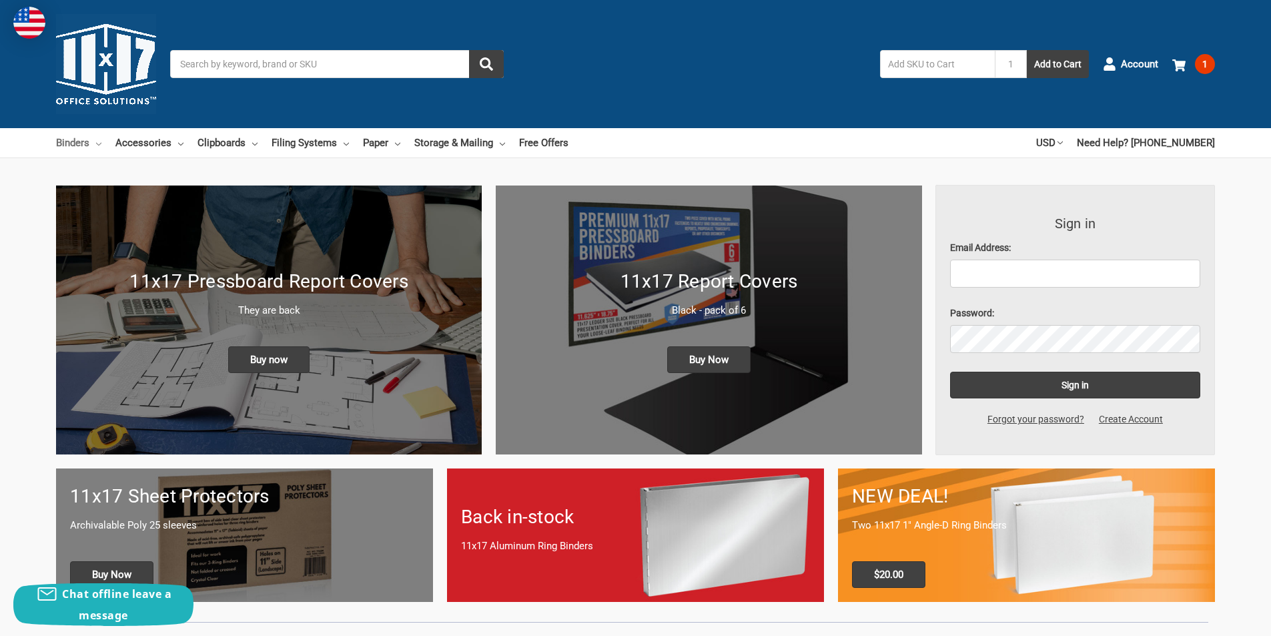
click at [79, 145] on link "Binders" at bounding box center [78, 142] width 45 height 29
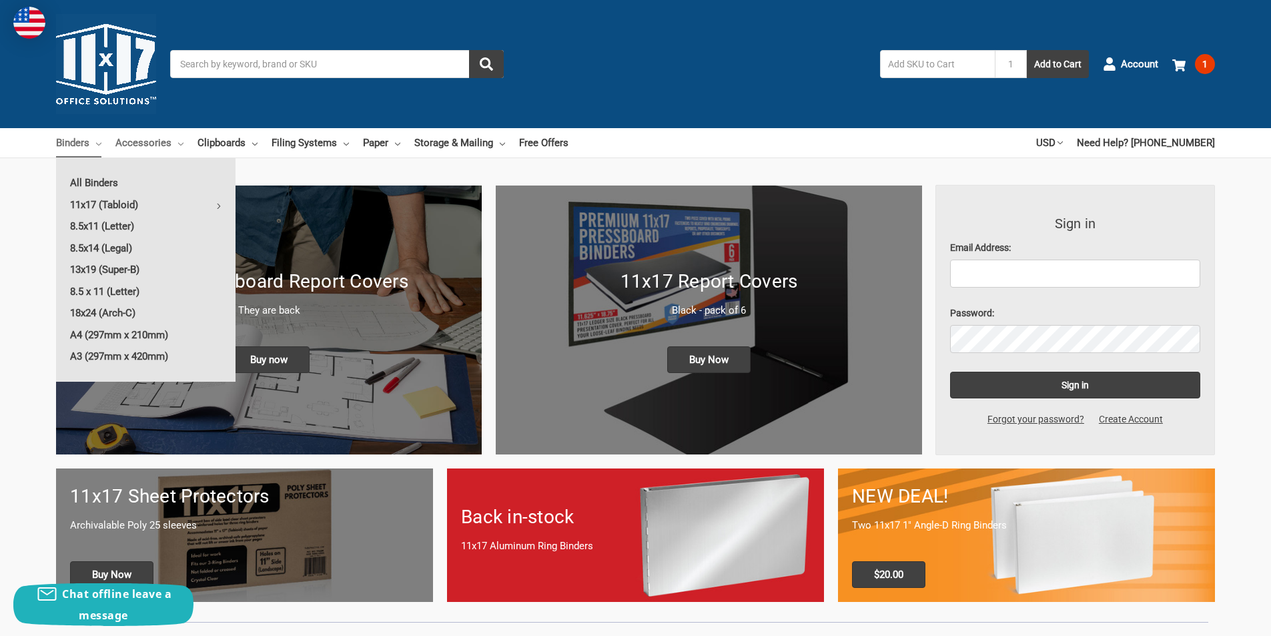
click at [139, 142] on link "Accessories" at bounding box center [149, 142] width 68 height 29
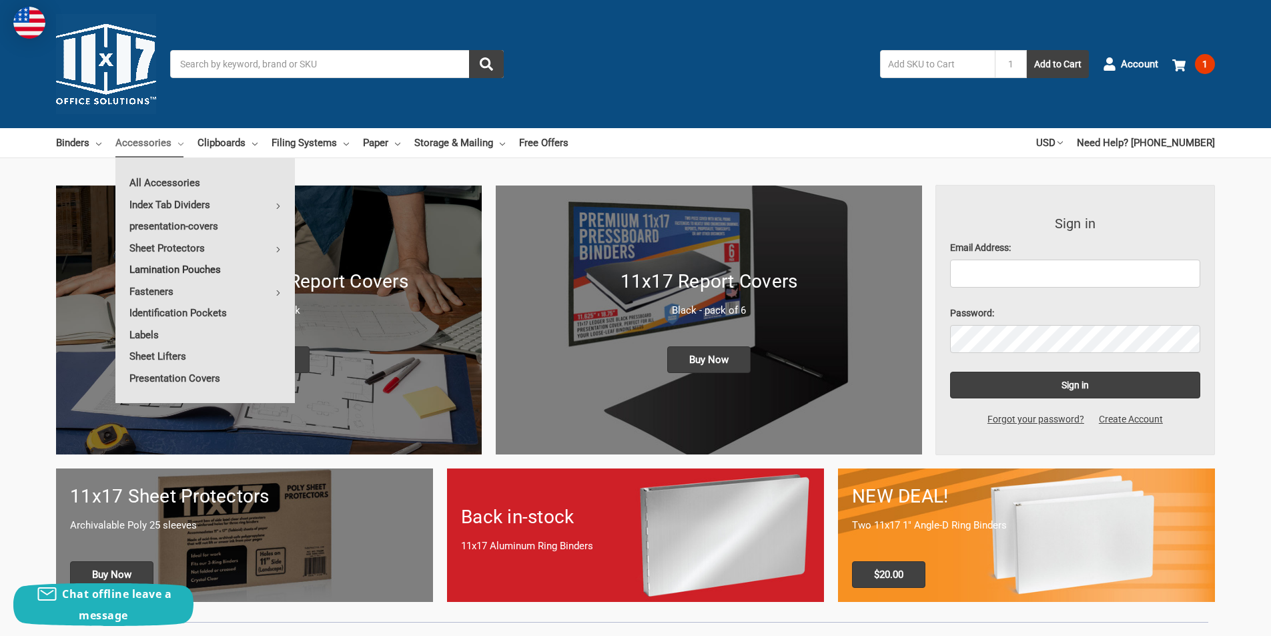
click at [188, 268] on link "Lamination Pouches" at bounding box center [205, 269] width 180 height 21
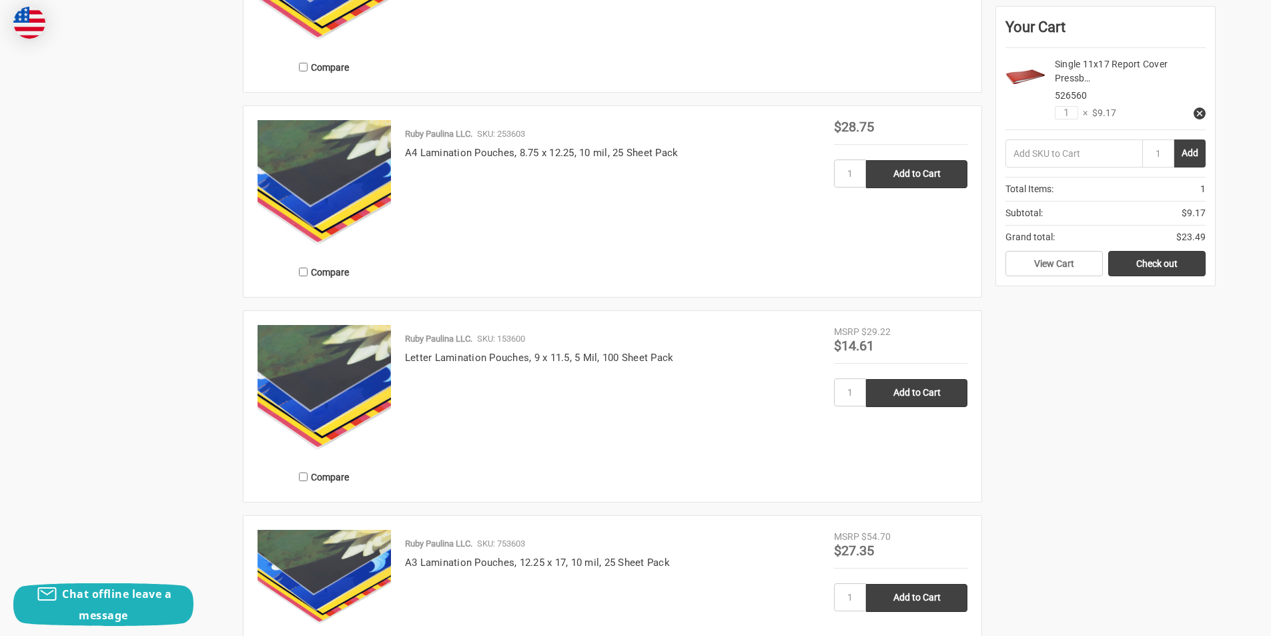
scroll to position [1068, 0]
